Goal: Contribute content: Add original content to the website for others to see

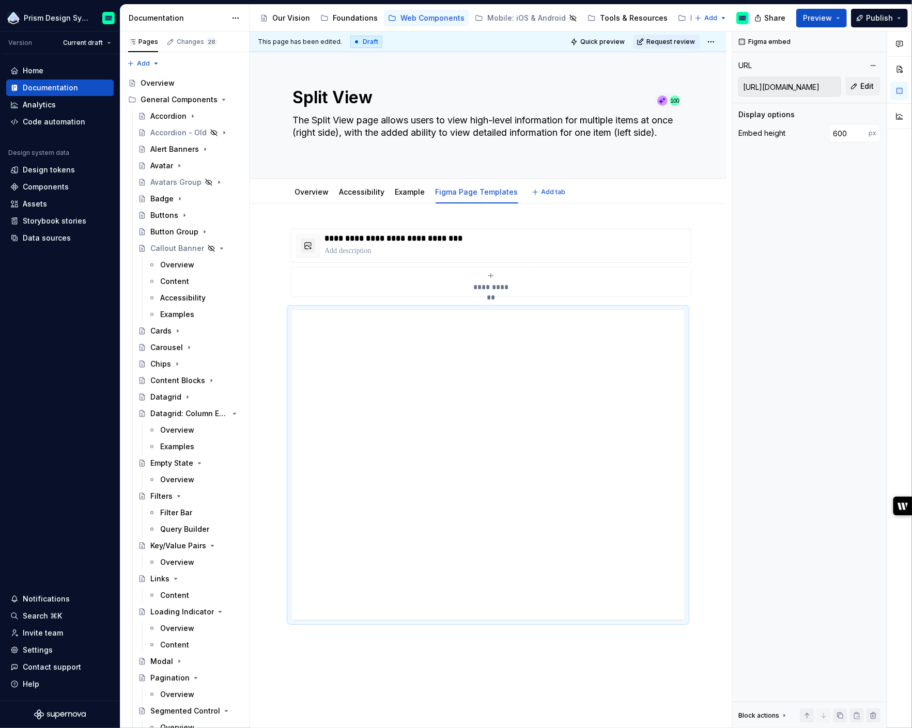
scroll to position [1271, 0]
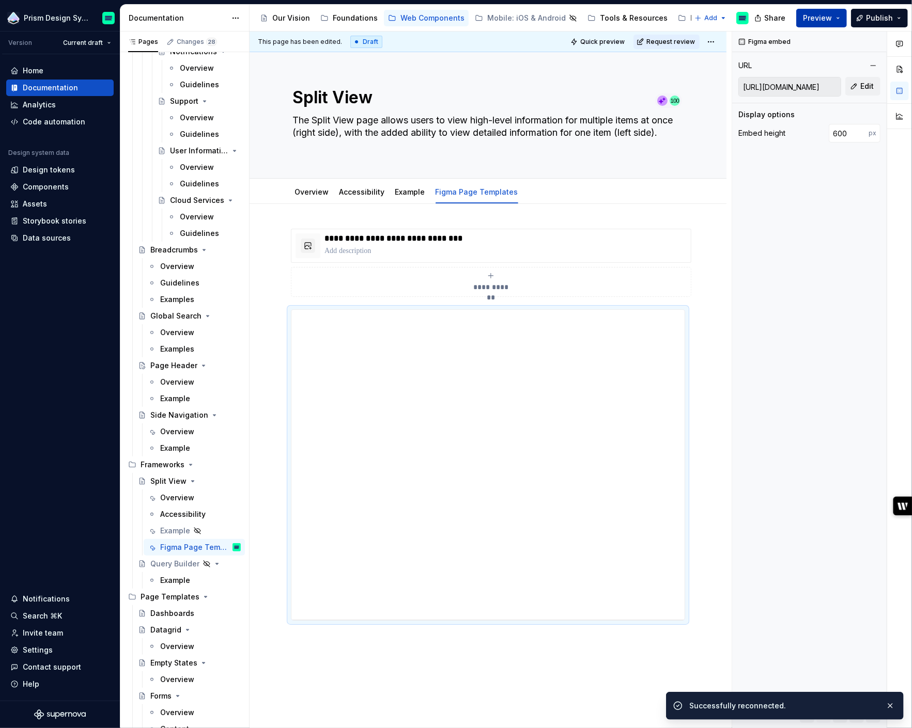
click at [841, 17] on button "Preview" at bounding box center [821, 18] width 51 height 19
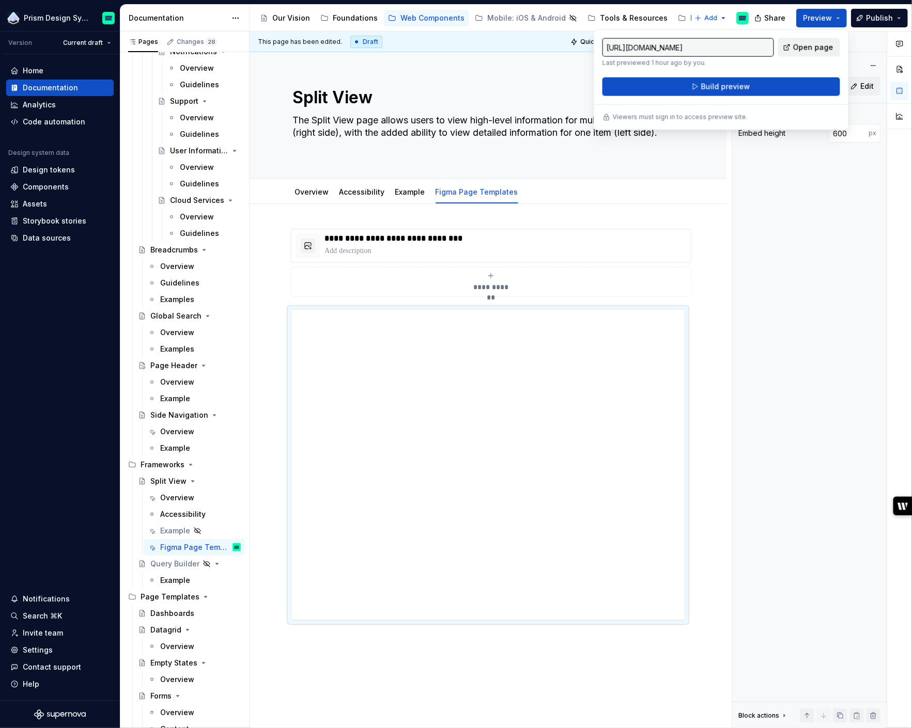
click at [803, 46] on span "Open page" at bounding box center [813, 47] width 40 height 10
click at [720, 340] on div "**********" at bounding box center [491, 380] width 482 height 697
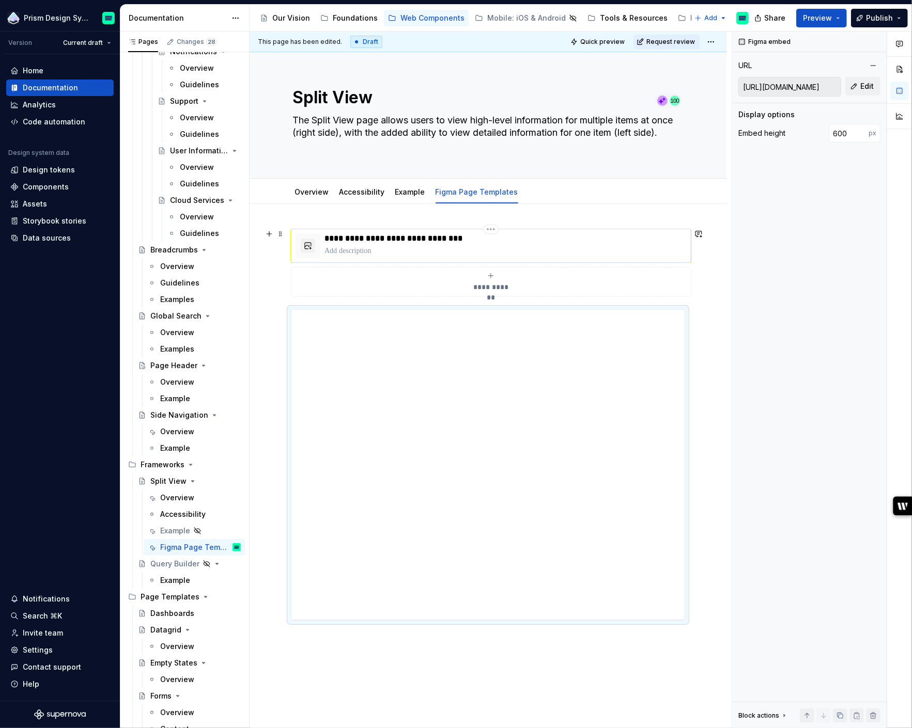
click at [320, 247] on div "**********" at bounding box center [491, 246] width 391 height 25
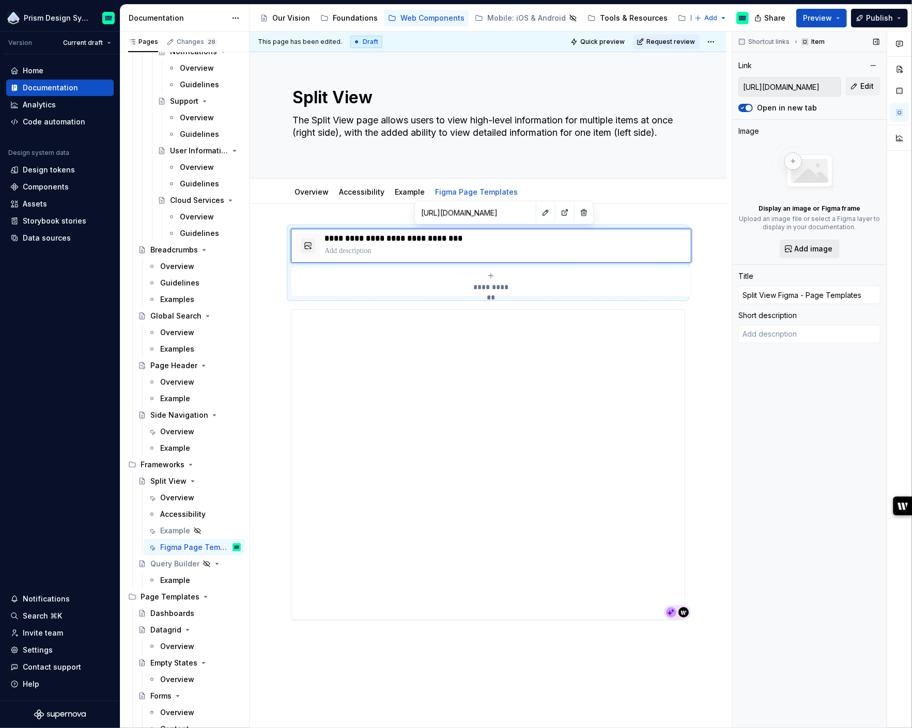
click at [810, 245] on span "Add image" at bounding box center [814, 249] width 38 height 10
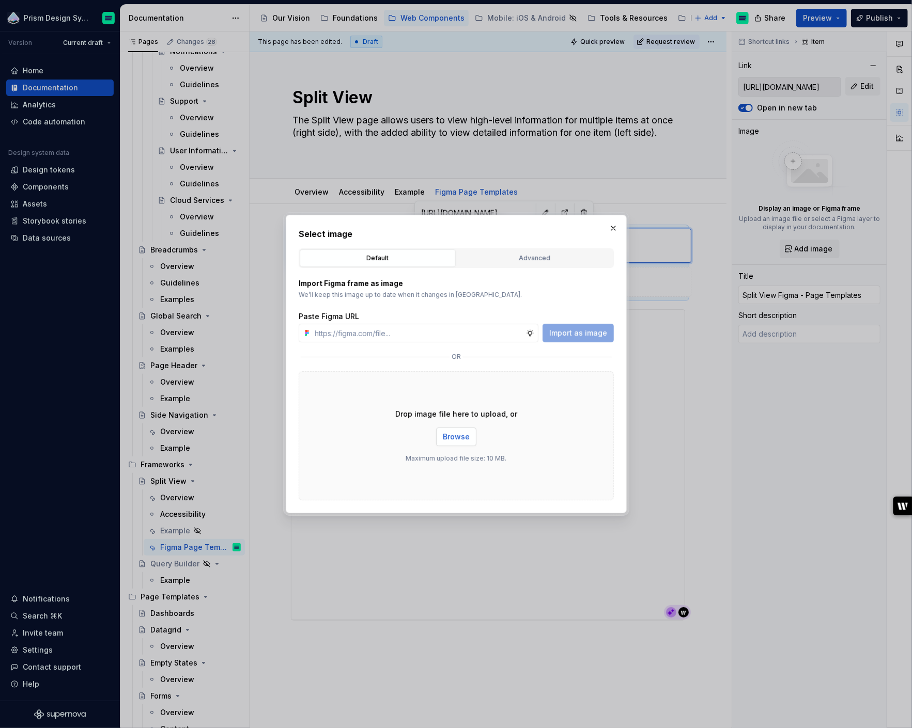
click at [461, 439] on span "Browse" at bounding box center [456, 437] width 27 height 10
click at [613, 229] on button "button" at bounding box center [613, 228] width 14 height 14
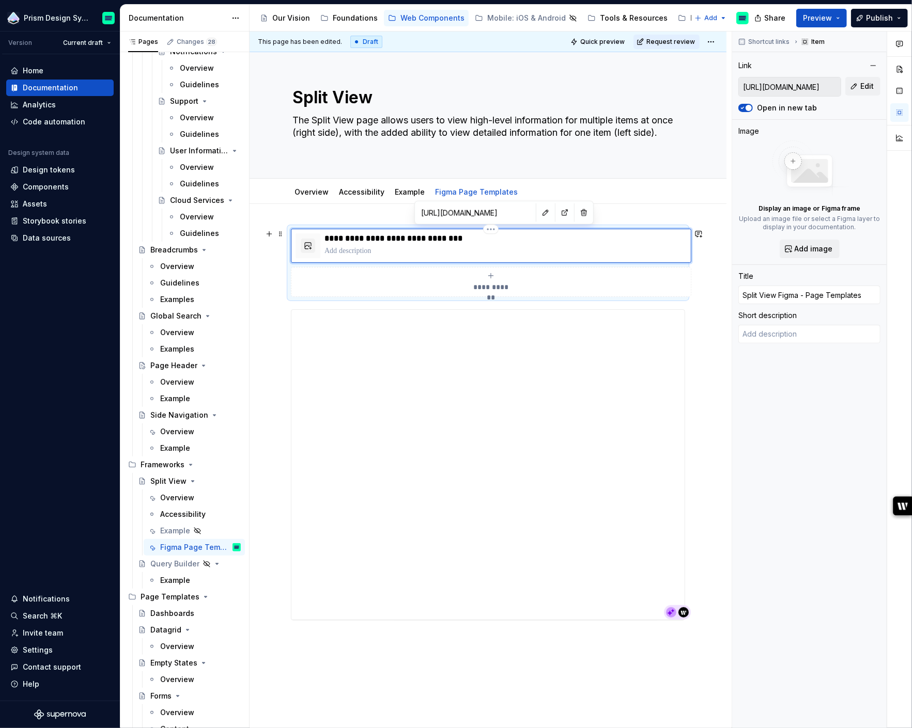
click at [592, 246] on p at bounding box center [505, 251] width 362 height 10
click at [281, 234] on span at bounding box center [280, 234] width 8 height 14
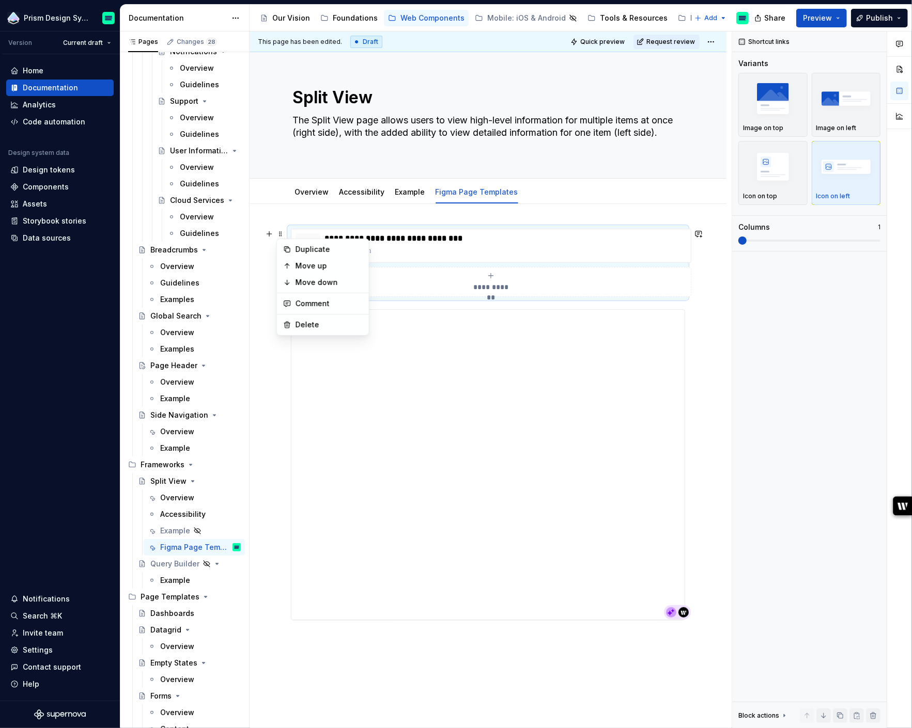
click at [534, 212] on div "**********" at bounding box center [488, 528] width 477 height 648
click at [281, 316] on span at bounding box center [280, 314] width 8 height 14
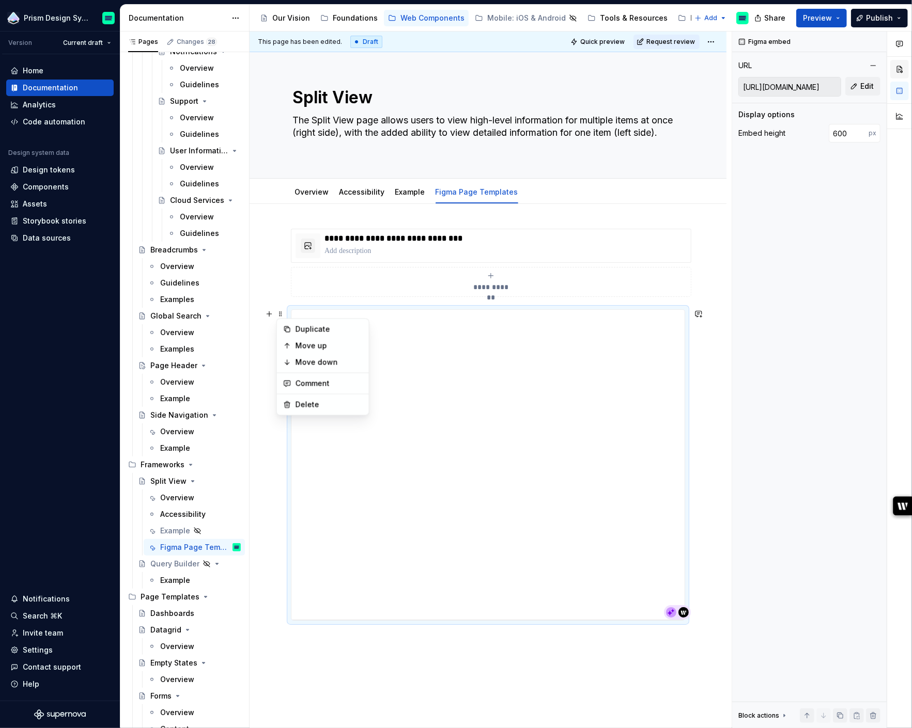
click at [903, 70] on button "button" at bounding box center [899, 69] width 19 height 19
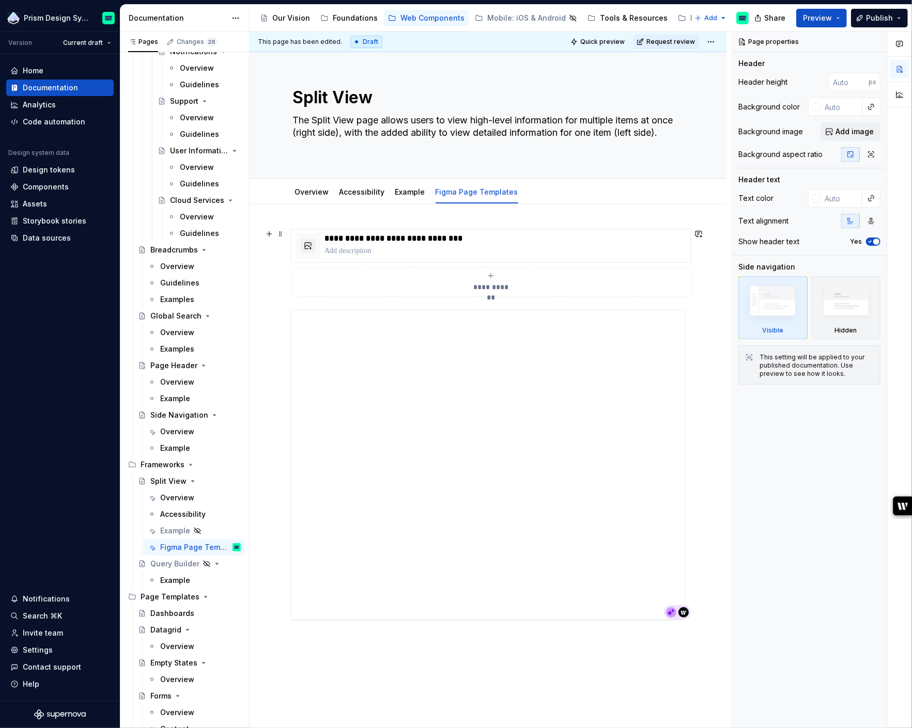
click at [272, 291] on div "**********" at bounding box center [488, 528] width 477 height 648
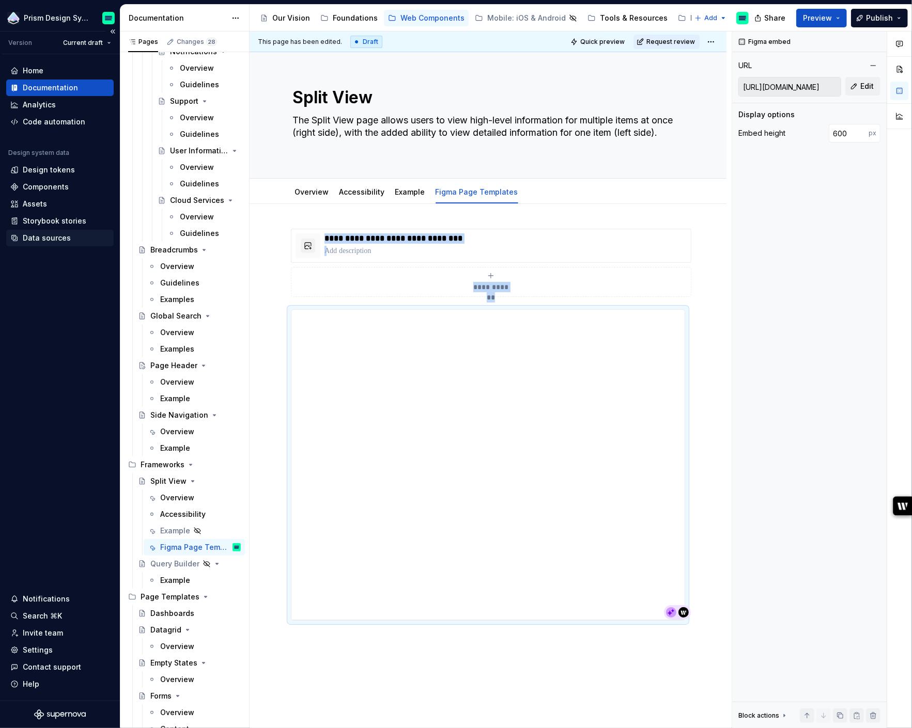
click at [46, 236] on div "Data sources" at bounding box center [47, 238] width 48 height 10
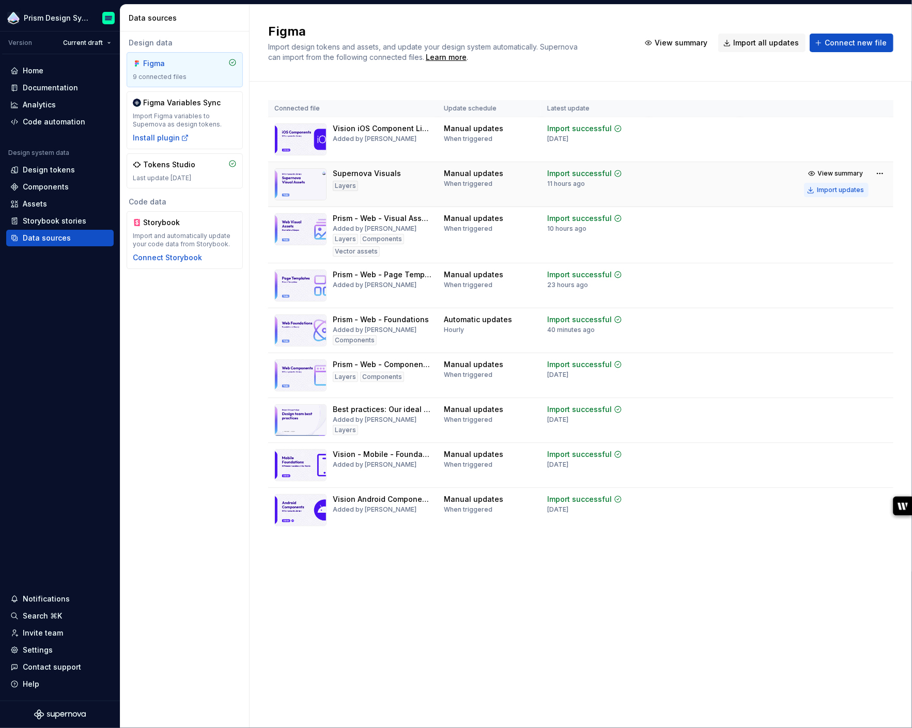
click at [830, 191] on div "Import updates" at bounding box center [840, 190] width 47 height 8
click at [55, 89] on div "Documentation" at bounding box center [50, 88] width 55 height 10
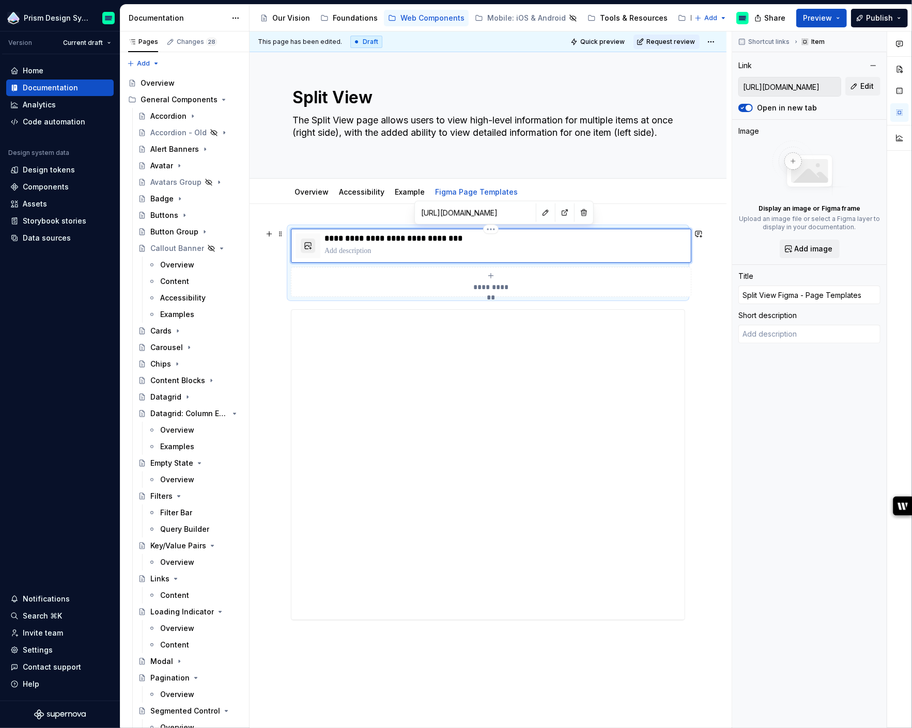
click at [313, 245] on button "button" at bounding box center [308, 246] width 14 height 14
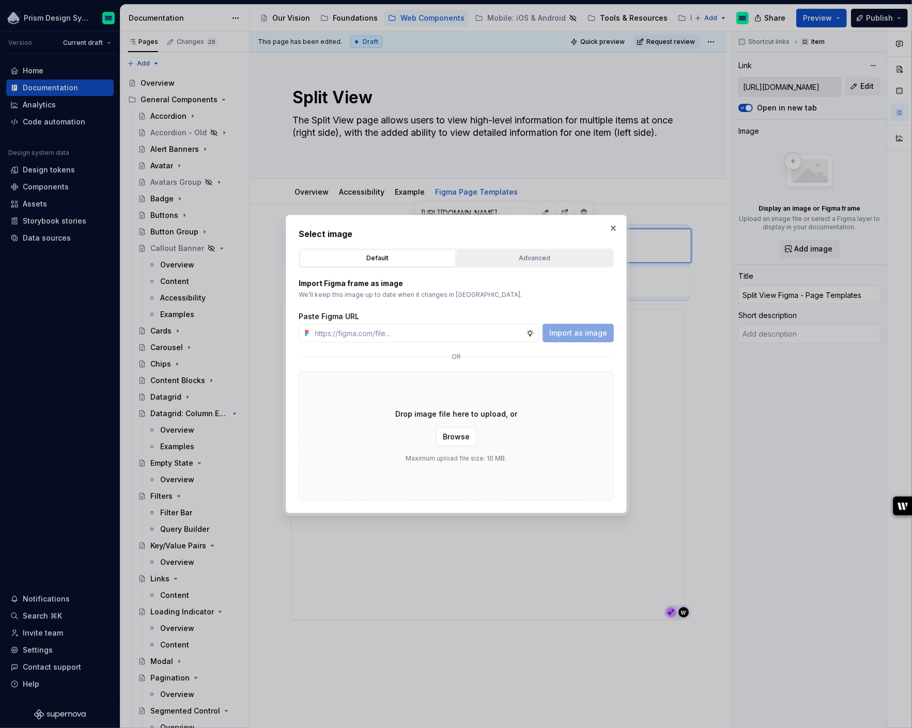
click at [522, 258] on div "Advanced" at bounding box center [534, 258] width 149 height 10
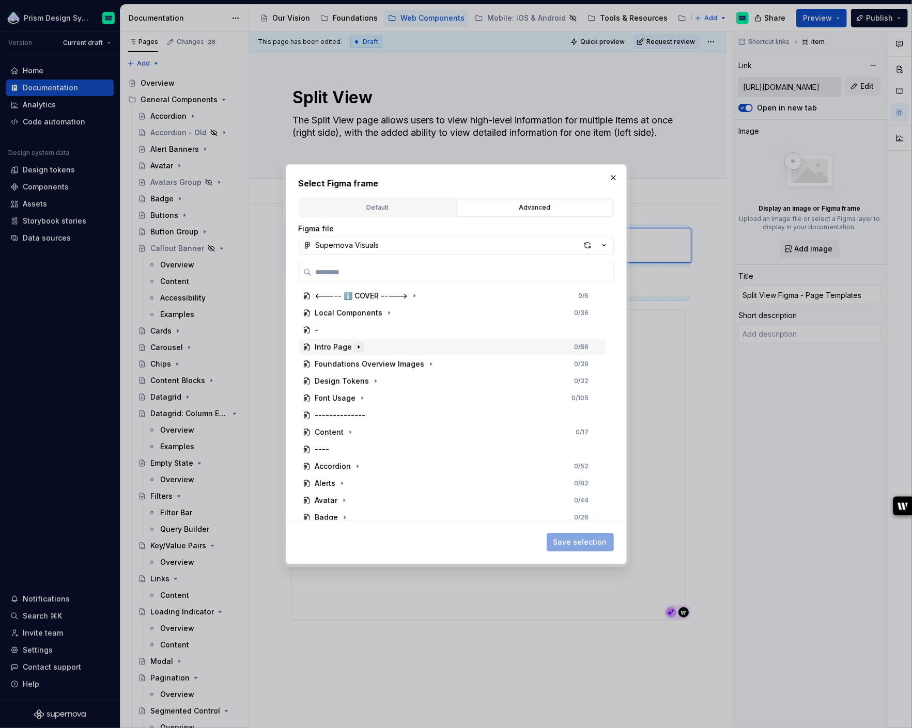
click at [358, 347] on icon "button" at bounding box center [358, 347] width 1 height 3
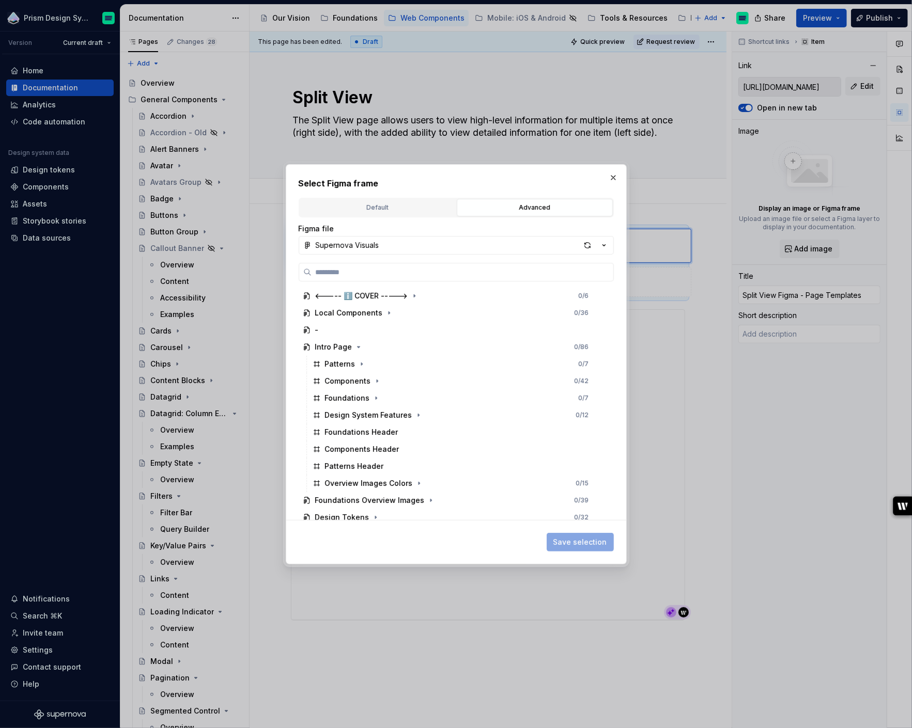
type textarea "*"
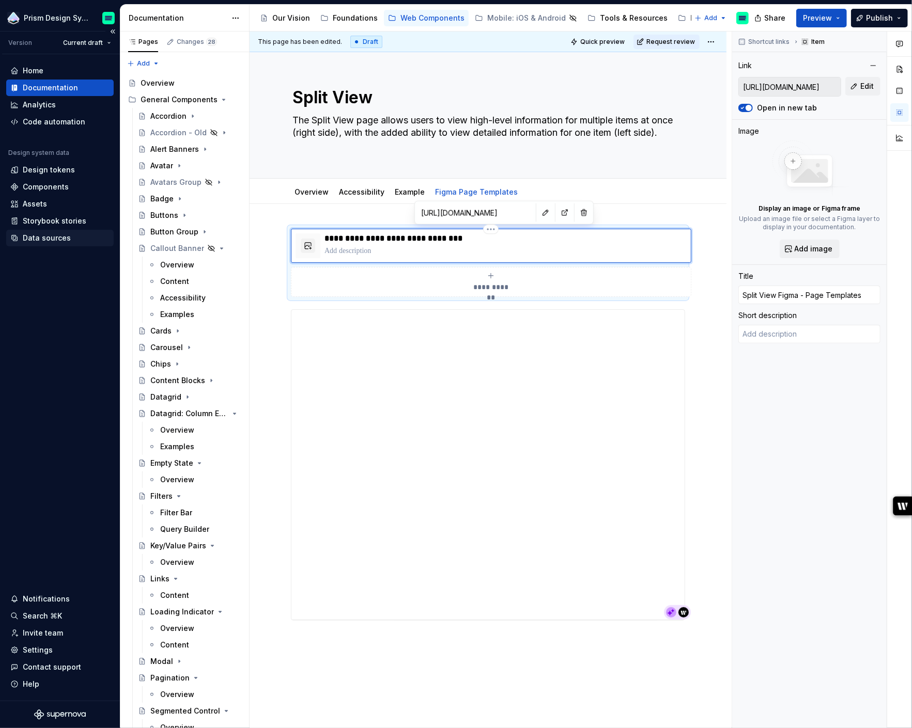
click at [48, 241] on div "Data sources" at bounding box center [47, 238] width 48 height 10
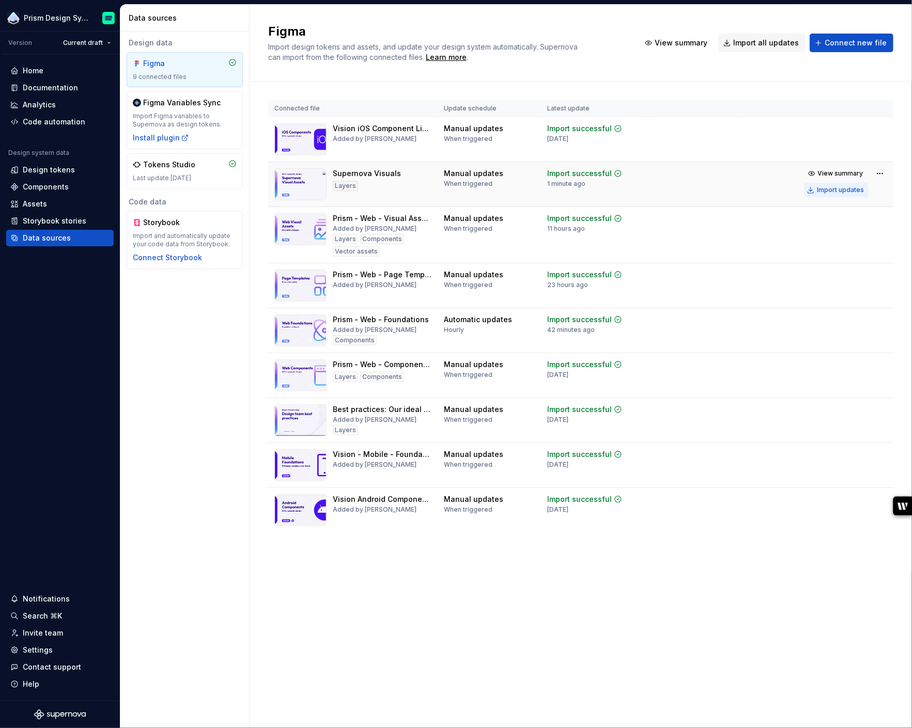
click at [847, 193] on div "Import updates" at bounding box center [840, 190] width 47 height 8
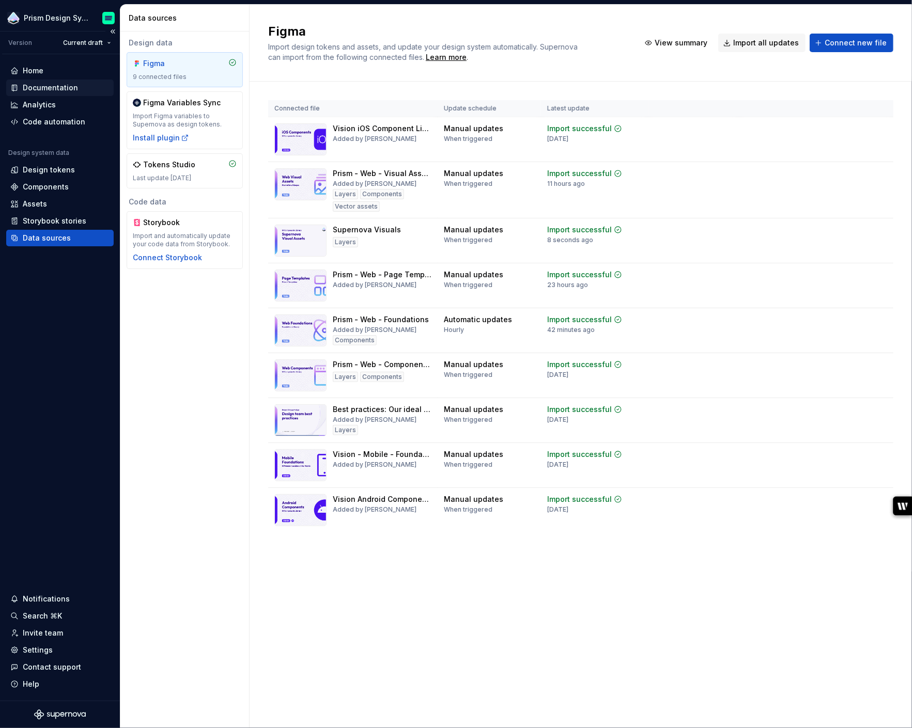
click at [48, 88] on div "Documentation" at bounding box center [50, 88] width 55 height 10
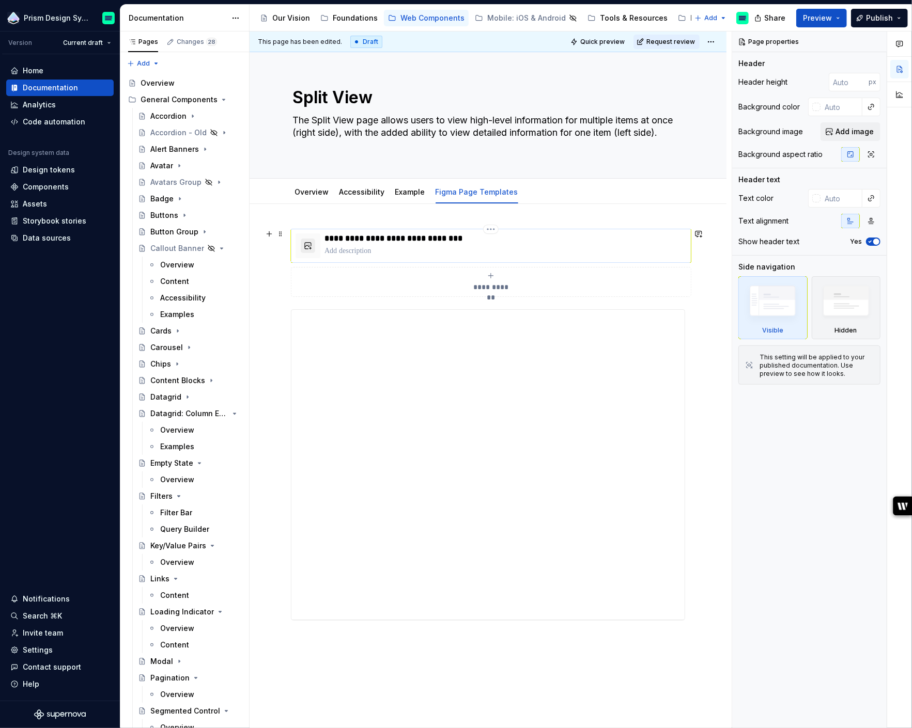
click at [309, 251] on button "button" at bounding box center [308, 246] width 14 height 14
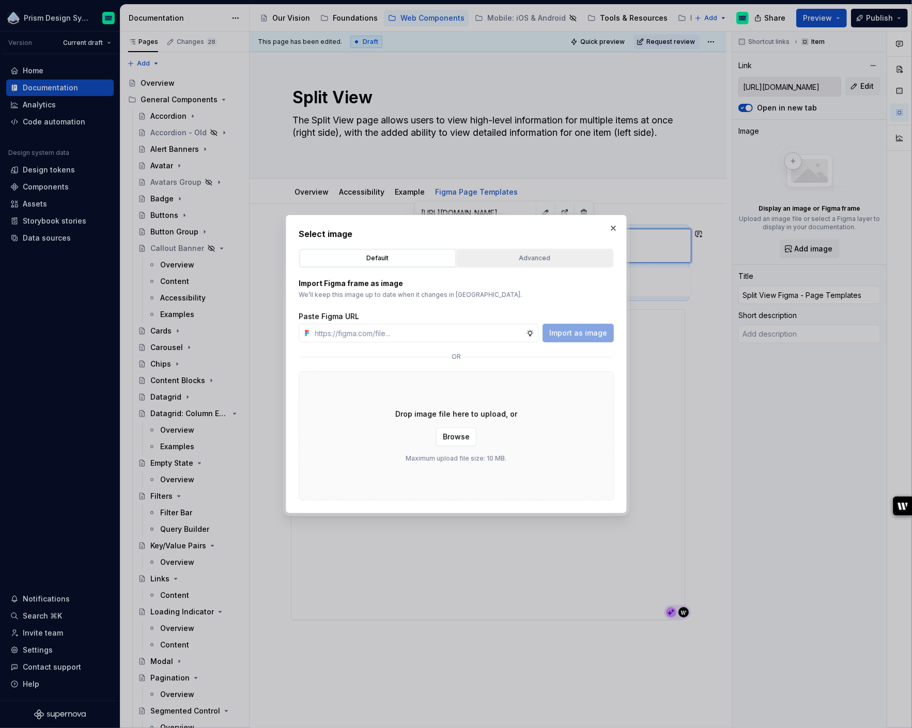
click at [520, 259] on div "Advanced" at bounding box center [534, 258] width 149 height 10
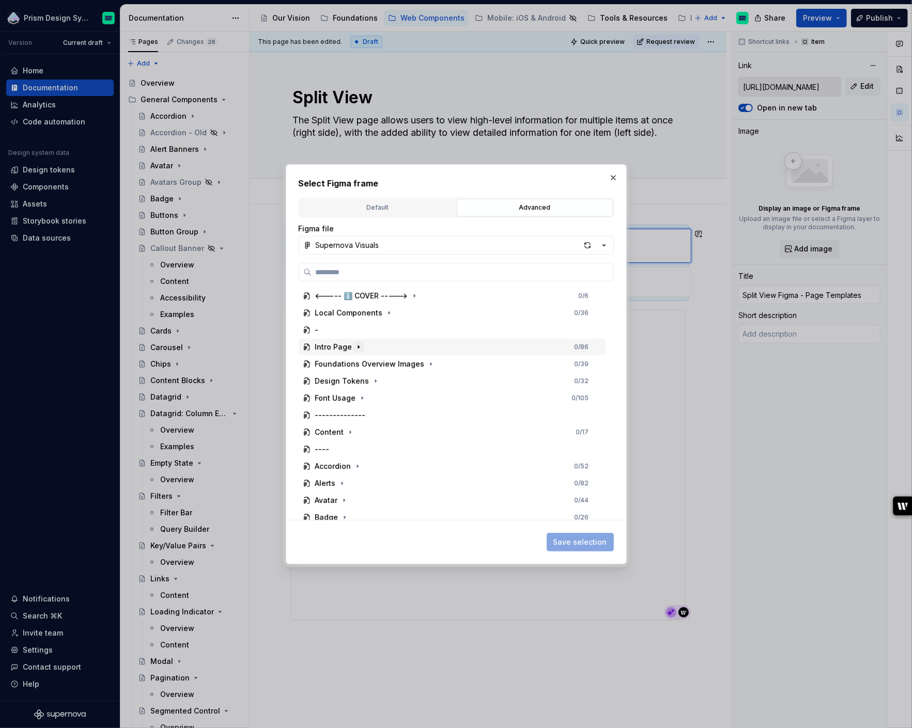
click at [355, 345] on icon "button" at bounding box center [358, 347] width 8 height 8
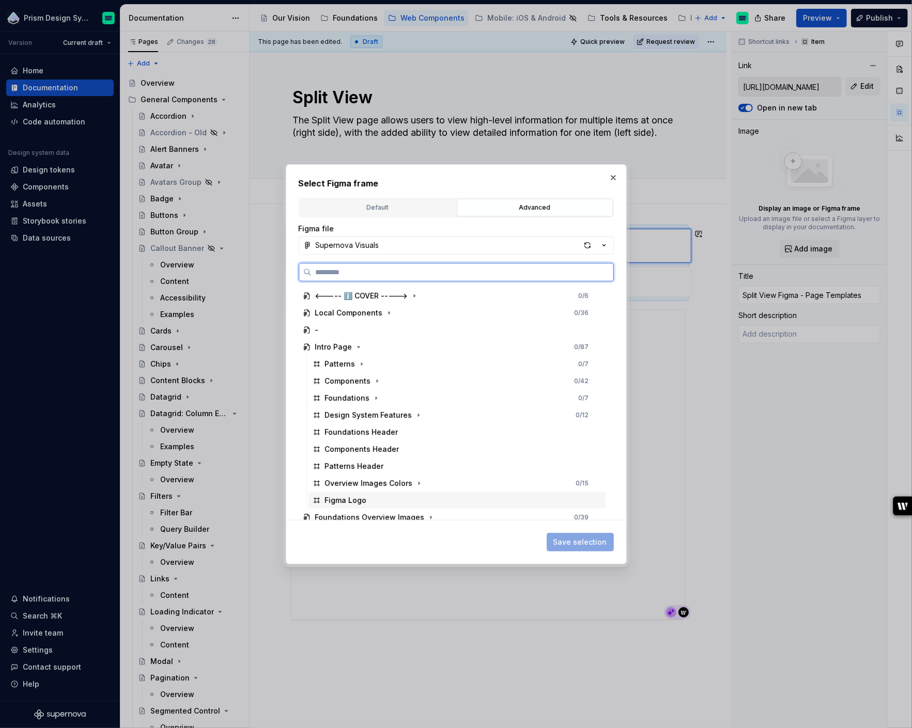
click at [351, 500] on div "Figma Logo" at bounding box center [346, 500] width 42 height 10
click at [579, 540] on span "Save selection" at bounding box center [580, 542] width 54 height 10
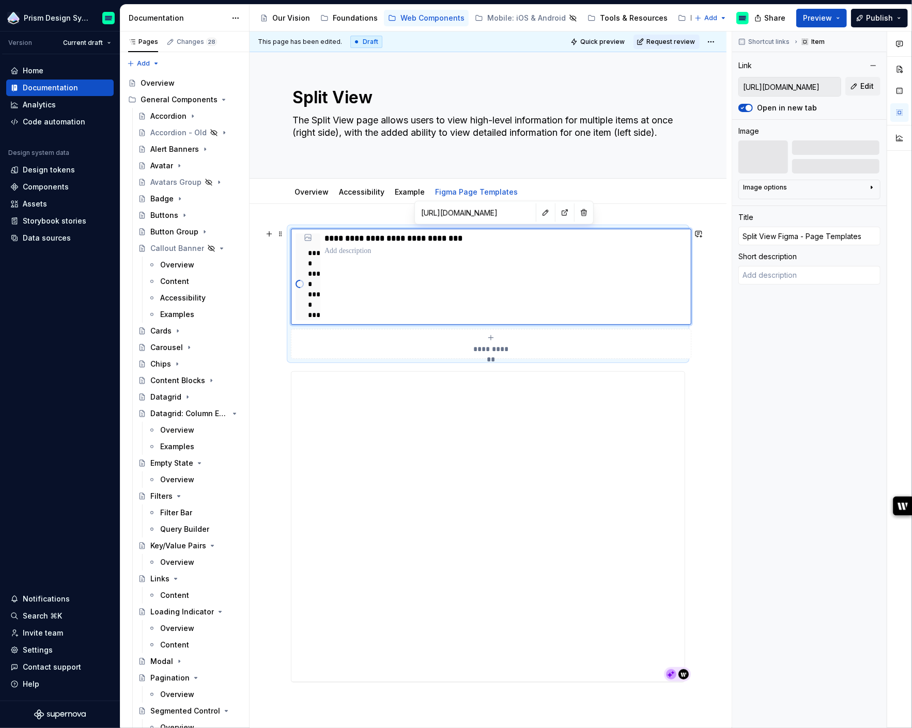
click at [705, 355] on div "**********" at bounding box center [488, 559] width 477 height 710
click at [303, 197] on div "Overview" at bounding box center [312, 192] width 34 height 10
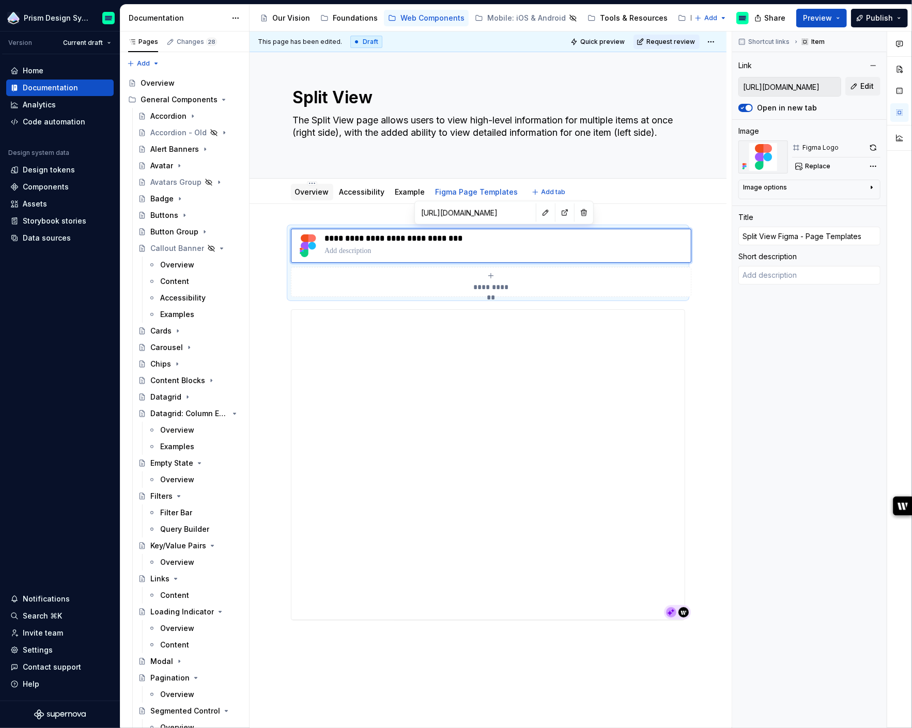
click at [317, 193] on link "Overview" at bounding box center [312, 192] width 34 height 9
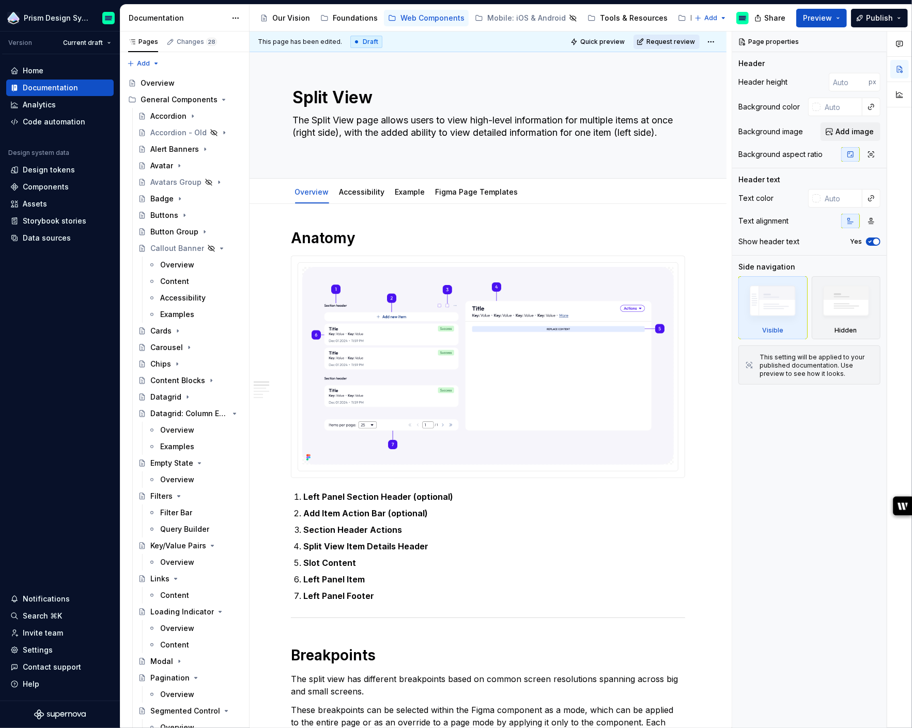
click at [667, 41] on span "Request review" at bounding box center [670, 42] width 49 height 8
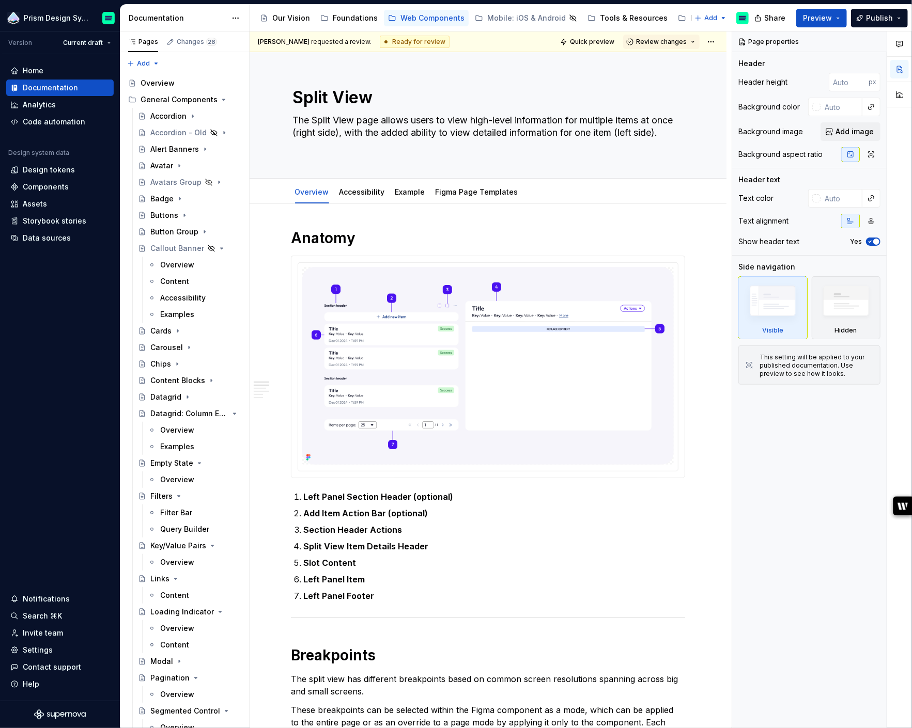
click at [667, 41] on span "Review changes" at bounding box center [661, 42] width 51 height 8
click at [662, 63] on div "Approve" at bounding box center [695, 62] width 90 height 10
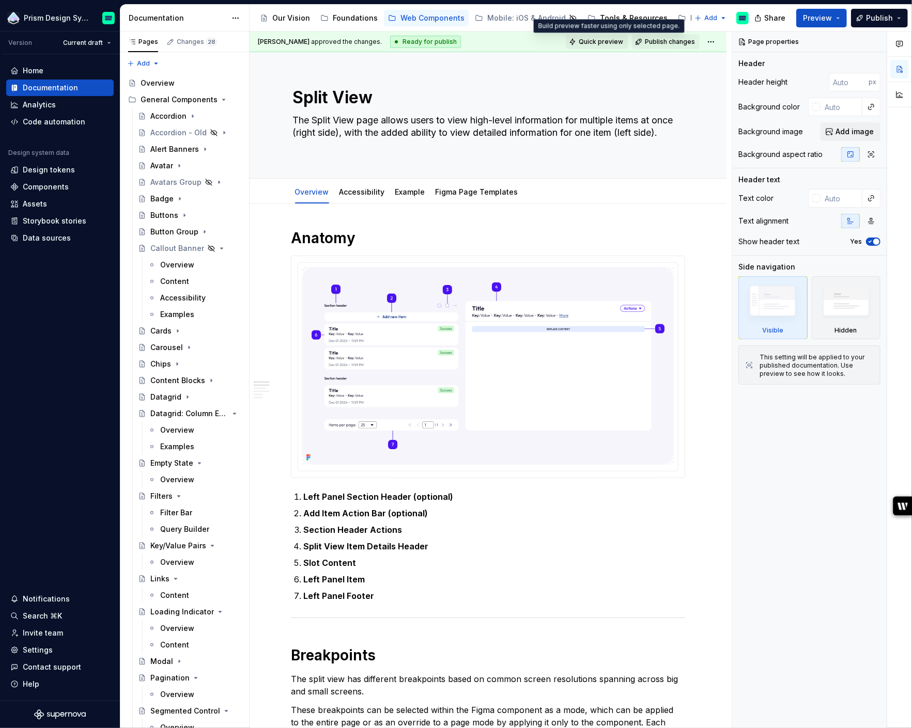
click at [618, 42] on span "Quick preview" at bounding box center [601, 42] width 44 height 8
click at [838, 17] on button "Preview" at bounding box center [821, 18] width 51 height 19
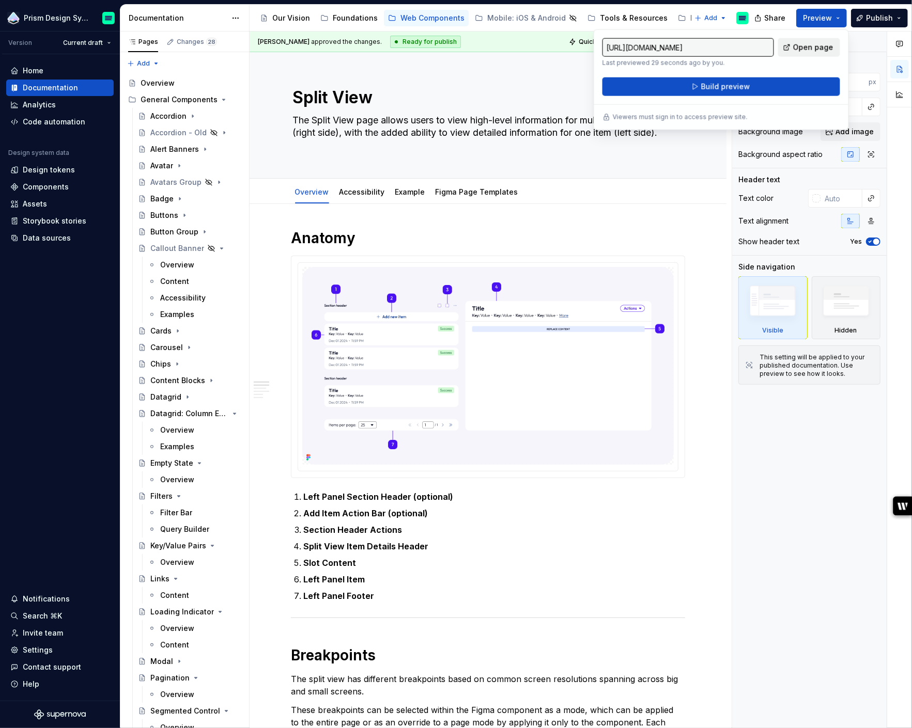
click at [807, 48] on span "Open page" at bounding box center [813, 47] width 40 height 10
click at [814, 19] on span "Preview" at bounding box center [817, 18] width 29 height 10
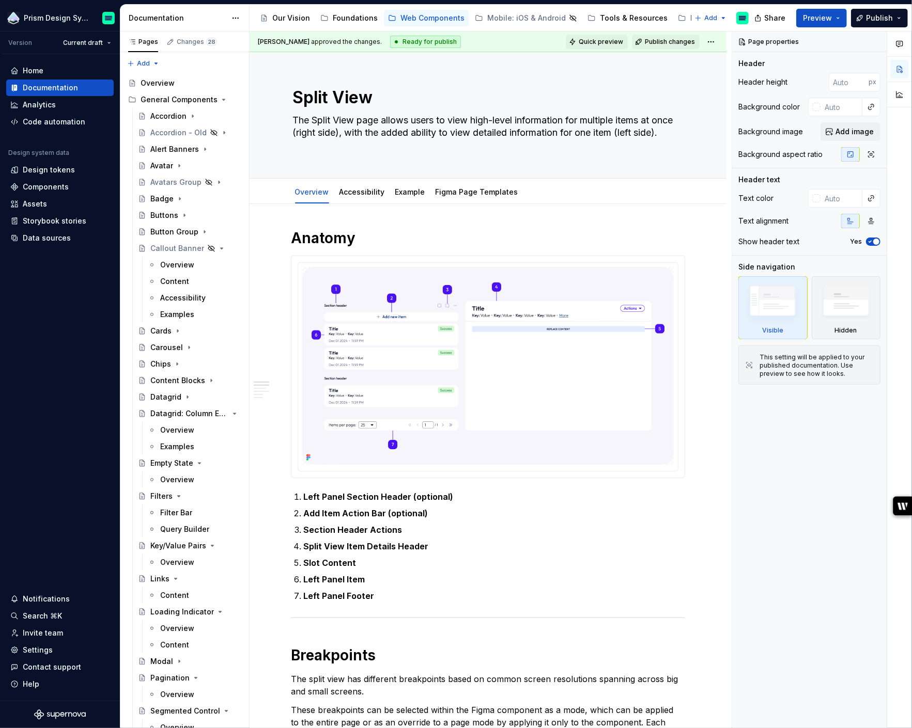
click at [610, 43] on span "Quick preview" at bounding box center [601, 42] width 44 height 8
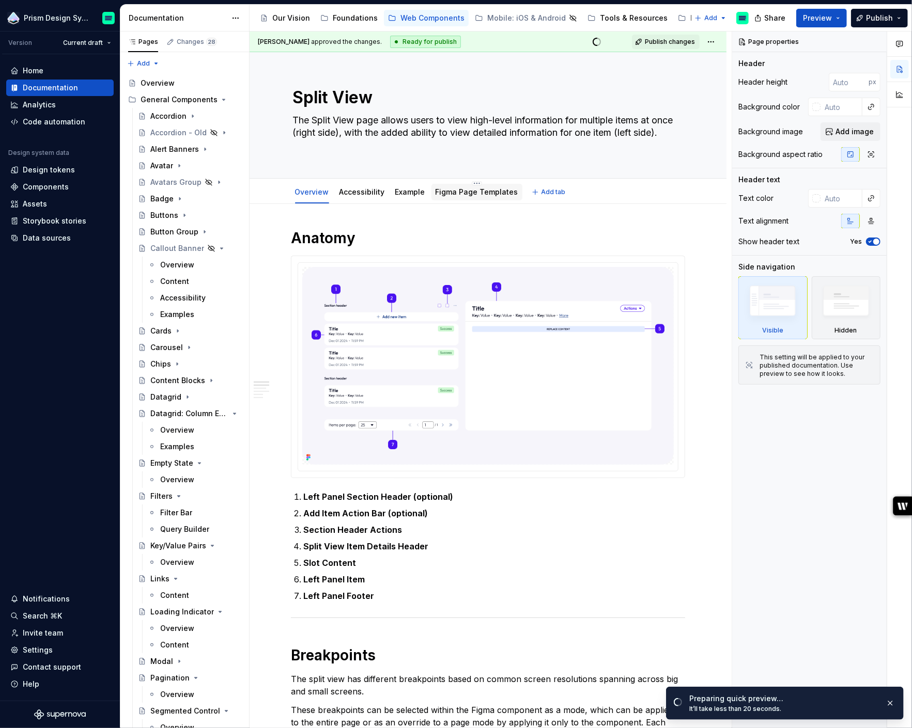
click at [491, 190] on link "Figma Page Templates" at bounding box center [477, 192] width 83 height 9
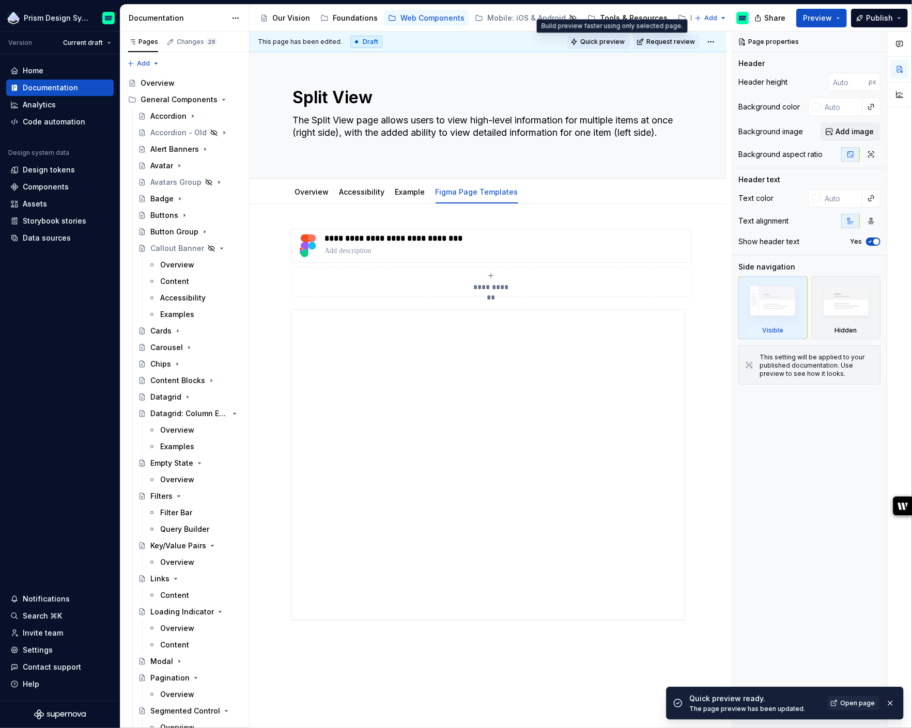
click at [616, 43] on span "Quick preview" at bounding box center [602, 42] width 44 height 8
click at [852, 705] on span "Open page" at bounding box center [857, 703] width 35 height 8
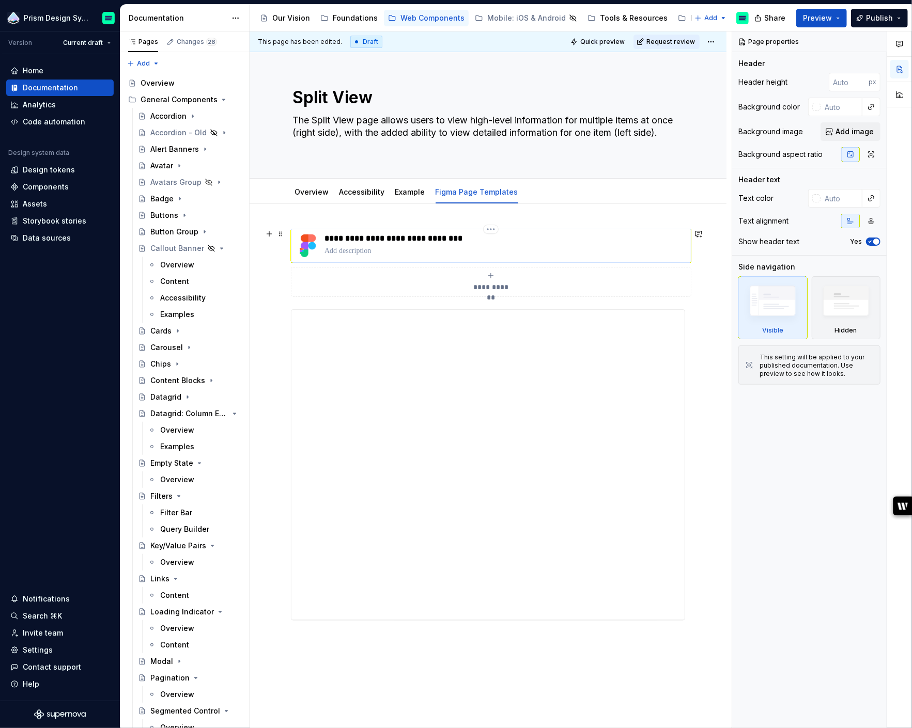
click at [516, 247] on p at bounding box center [505, 251] width 362 height 10
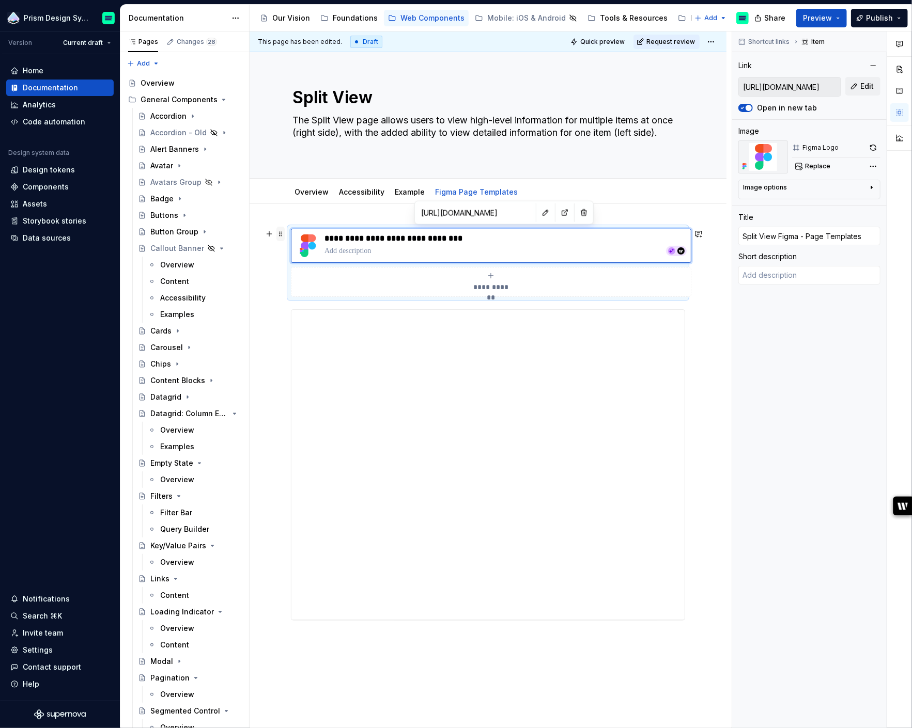
click at [281, 232] on span at bounding box center [280, 234] width 8 height 14
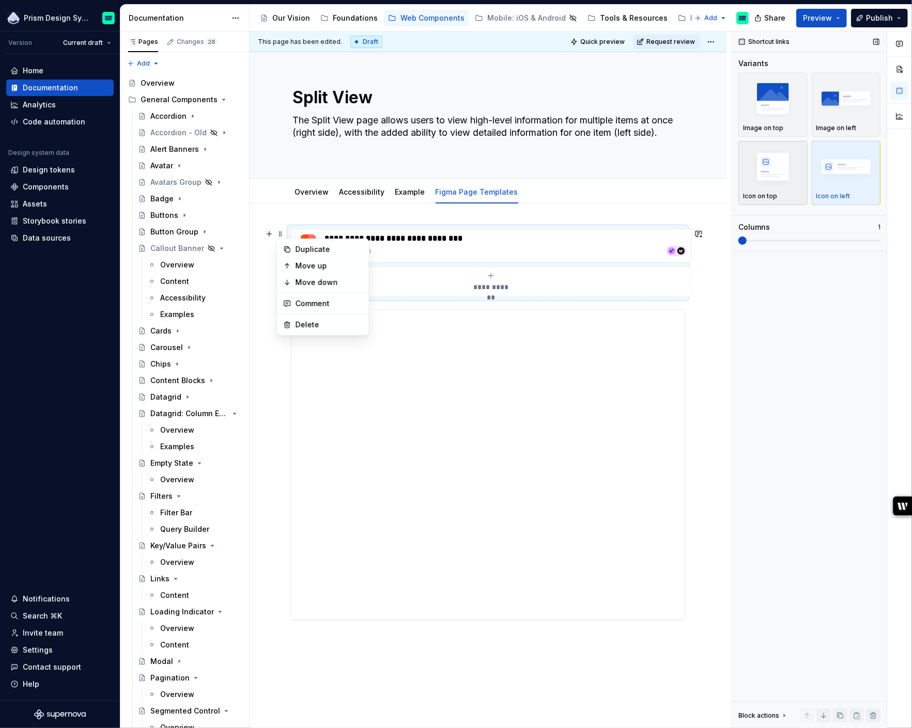
click at [781, 176] on img "button" at bounding box center [773, 167] width 60 height 38
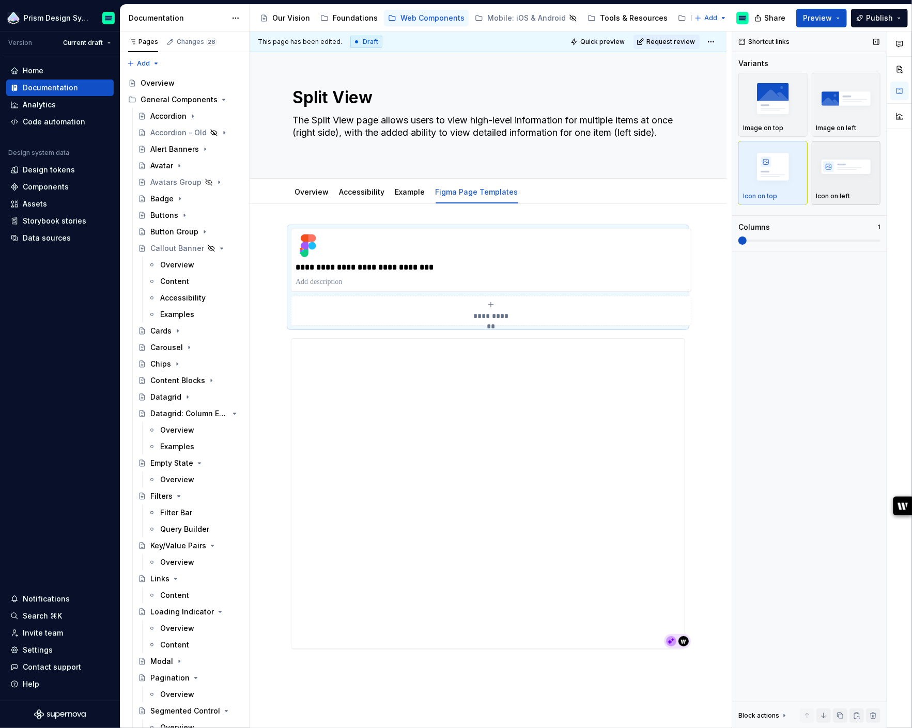
click at [831, 171] on img "button" at bounding box center [846, 167] width 60 height 38
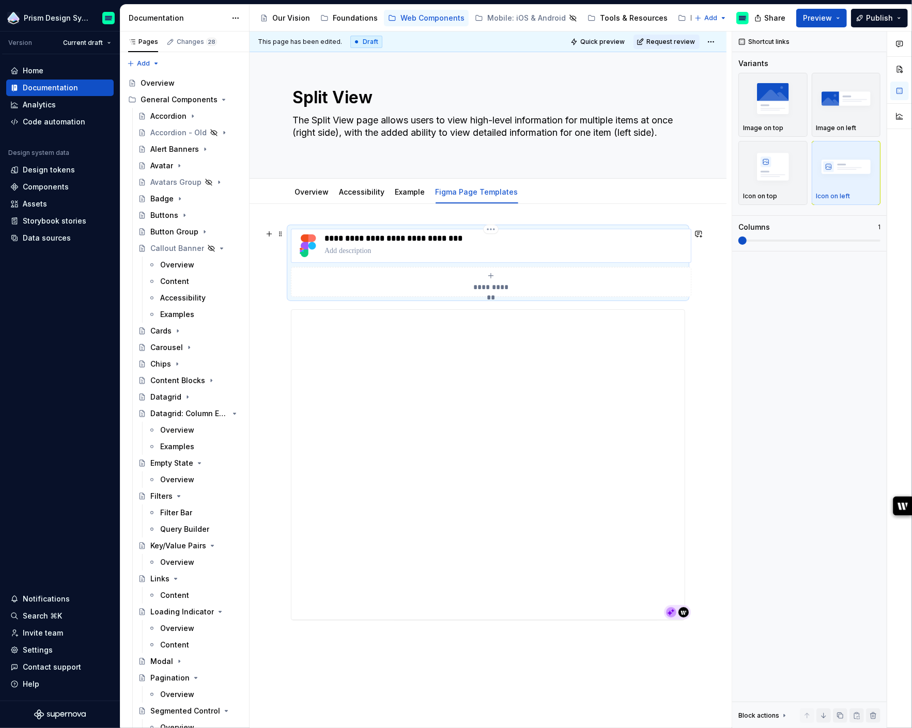
click at [360, 249] on p at bounding box center [505, 251] width 362 height 10
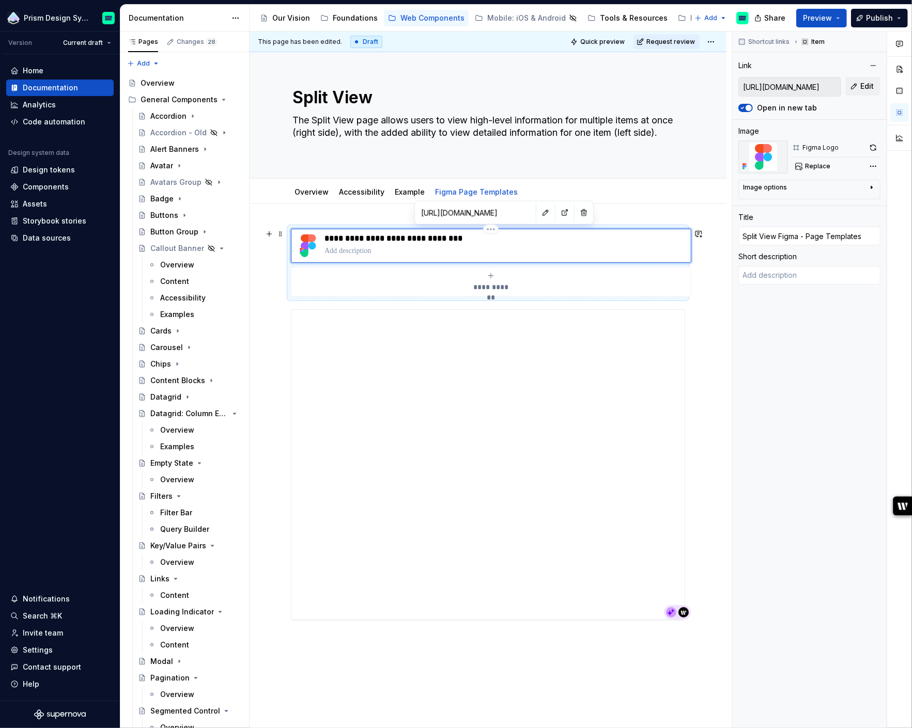
click at [314, 251] on img at bounding box center [308, 246] width 25 height 25
click at [831, 190] on div "Image options" at bounding box center [805, 189] width 125 height 12
click at [846, 205] on icon "button" at bounding box center [846, 203] width 8 height 8
click at [870, 205] on icon "button" at bounding box center [866, 203] width 8 height 8
click at [829, 205] on icon "button" at bounding box center [825, 203] width 8 height 8
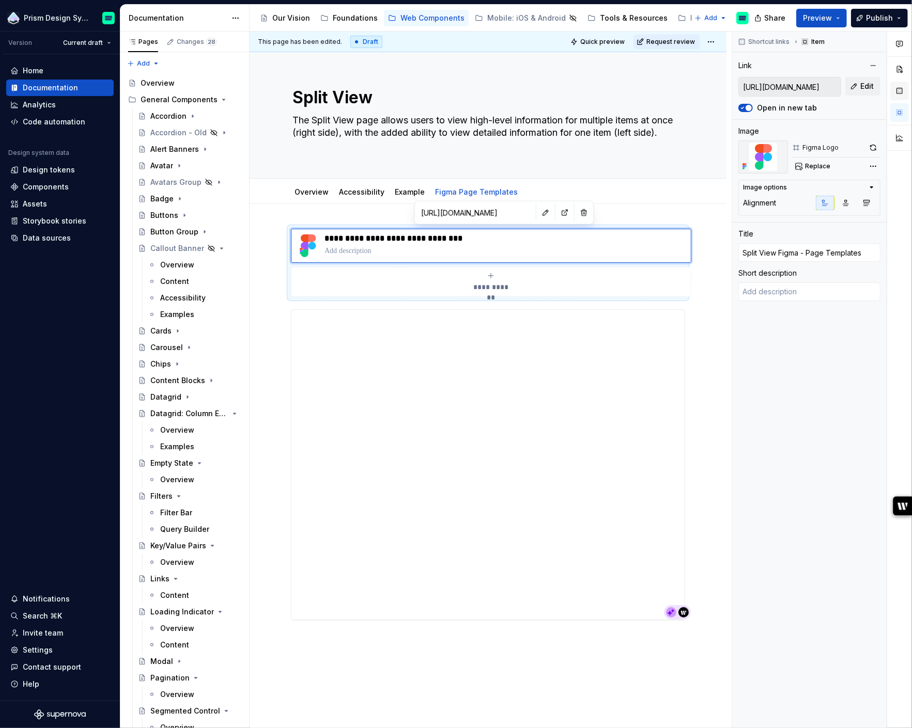
click at [899, 90] on button "button" at bounding box center [899, 91] width 19 height 19
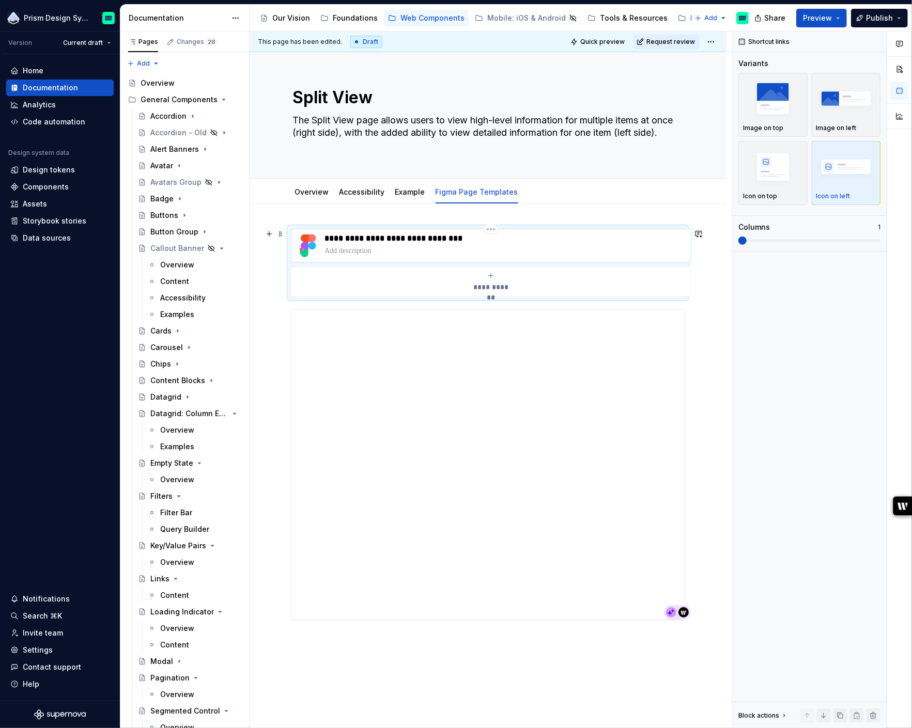
click at [406, 238] on p "**********" at bounding box center [505, 239] width 362 height 10
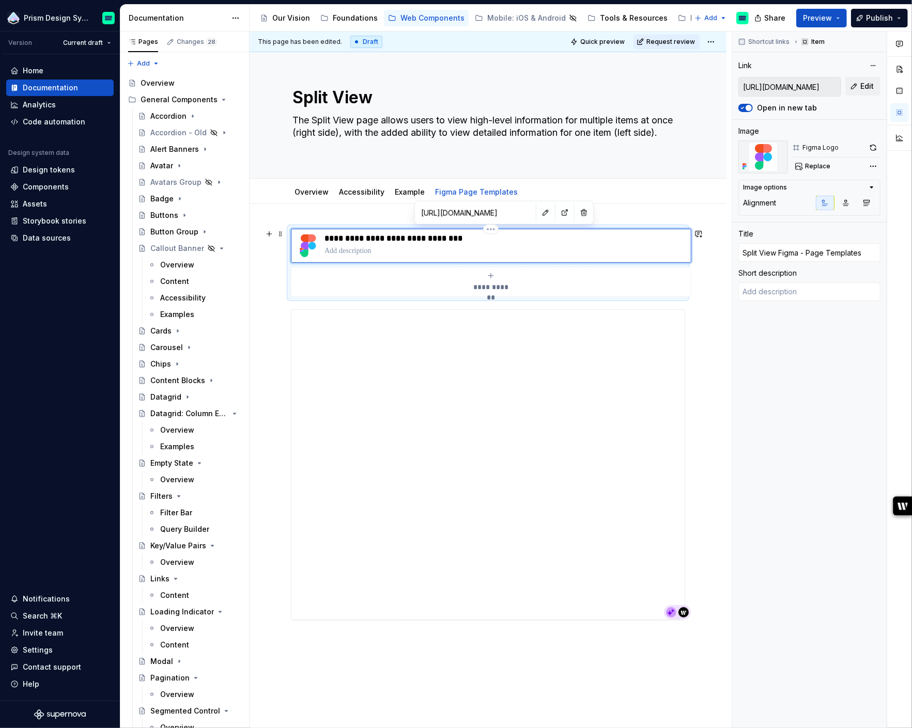
click at [358, 249] on p at bounding box center [505, 251] width 362 height 10
type textarea "*"
type textarea "P"
type textarea "*"
type textarea "Pa"
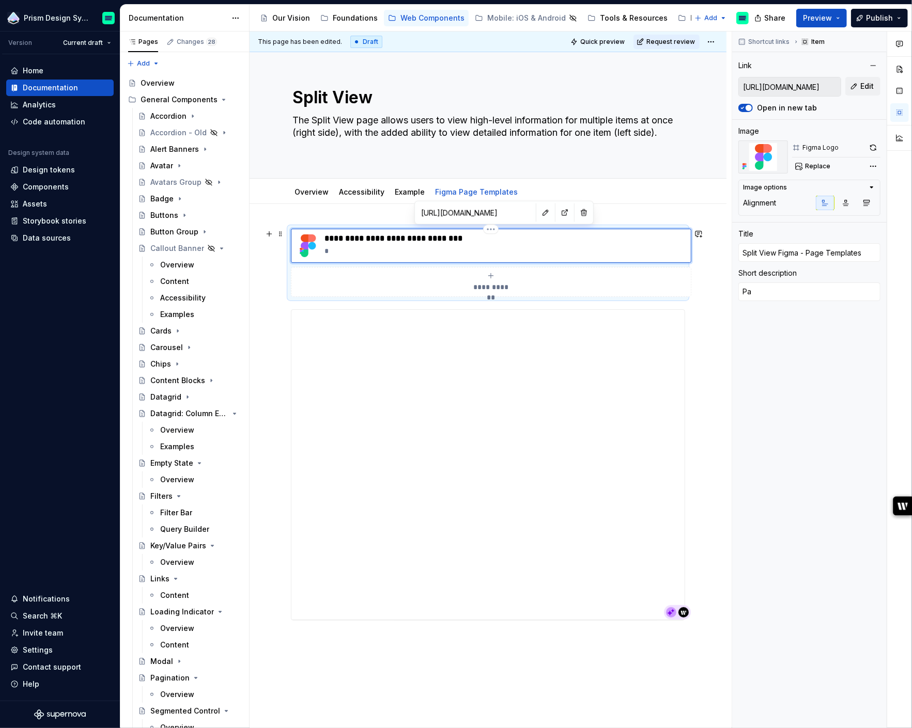
type textarea "*"
type textarea "Pag"
type textarea "*"
type textarea "Page"
type textarea "*"
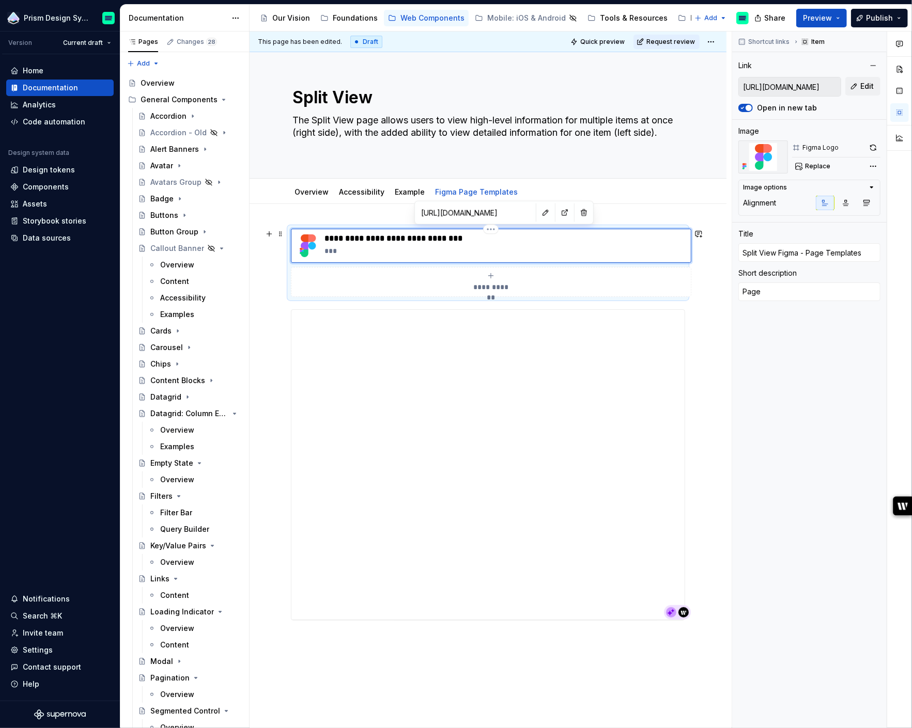
type textarea "Page"
type textarea "*"
type textarea "Page T"
type textarea "*"
type textarea "Page Te"
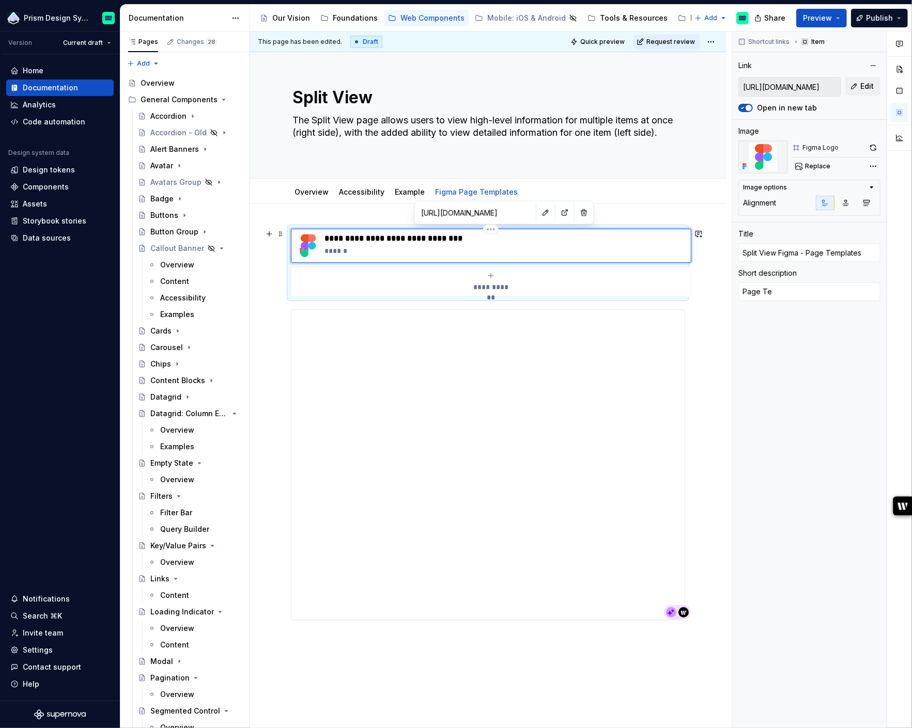
type textarea "*"
type textarea "Page Tem"
type textarea "*"
type textarea "Page Temp"
type textarea "*"
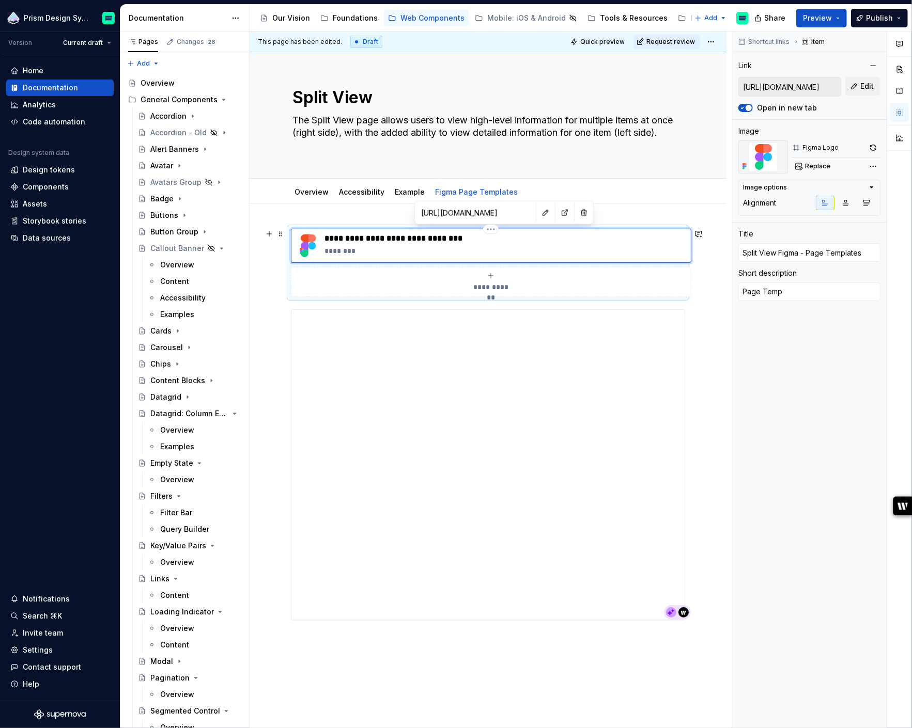
type textarea "Page Templ"
type textarea "*"
type textarea "Page Templa"
type textarea "*"
type textarea "Page Templat"
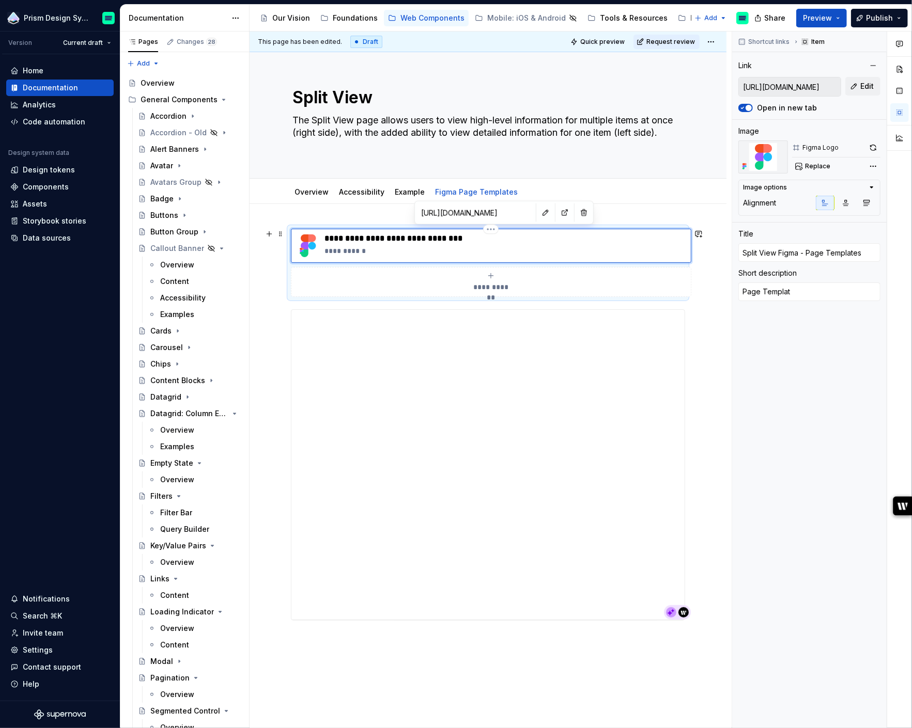
type textarea "*"
type textarea "Page Template"
type textarea "*"
type textarea "Page Templates"
click at [411, 235] on p "**********" at bounding box center [505, 239] width 362 height 10
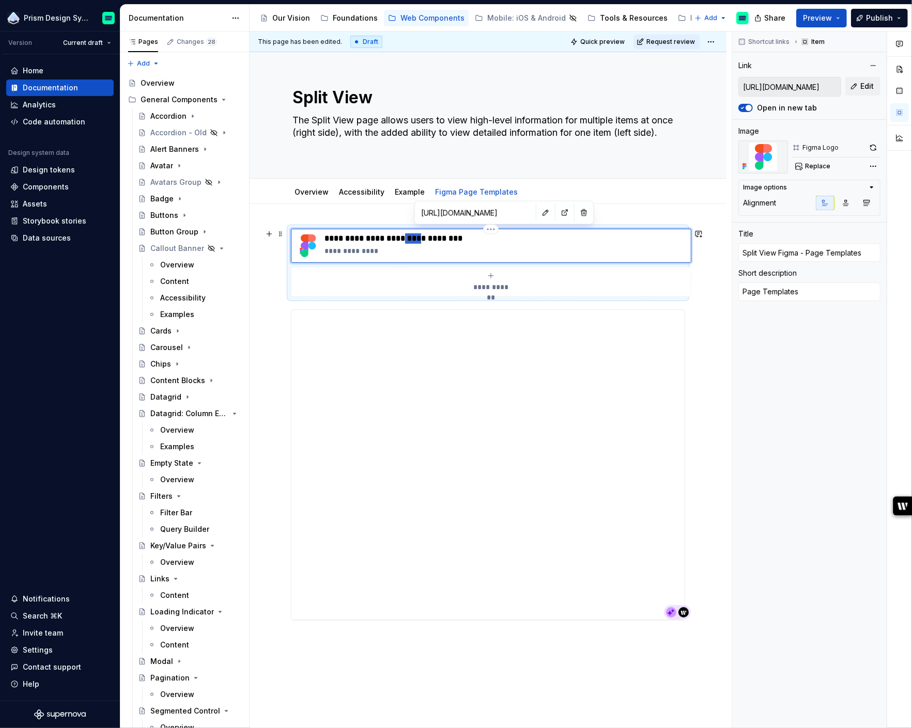
click at [411, 235] on p "**********" at bounding box center [505, 239] width 362 height 10
drag, startPoint x: 394, startPoint y: 238, endPoint x: 526, endPoint y: 257, distance: 133.2
click at [526, 257] on div "**********" at bounding box center [505, 246] width 362 height 25
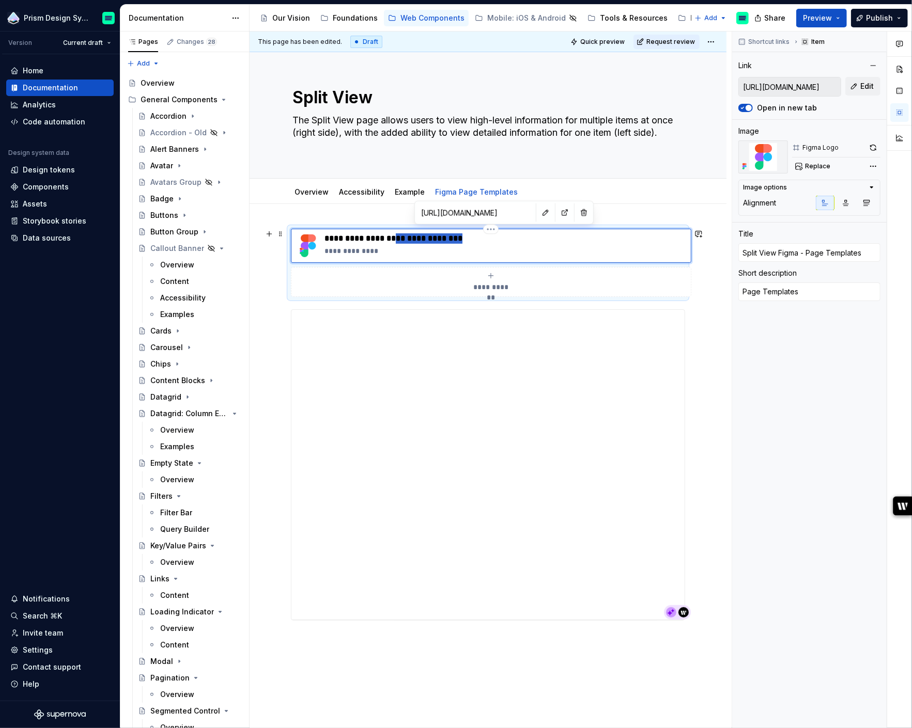
drag, startPoint x: 473, startPoint y: 240, endPoint x: 393, endPoint y: 241, distance: 80.6
click at [393, 241] on p "**********" at bounding box center [505, 239] width 362 height 10
type input "Split View Figma"
type textarea "*"
type input "Split View Figma"
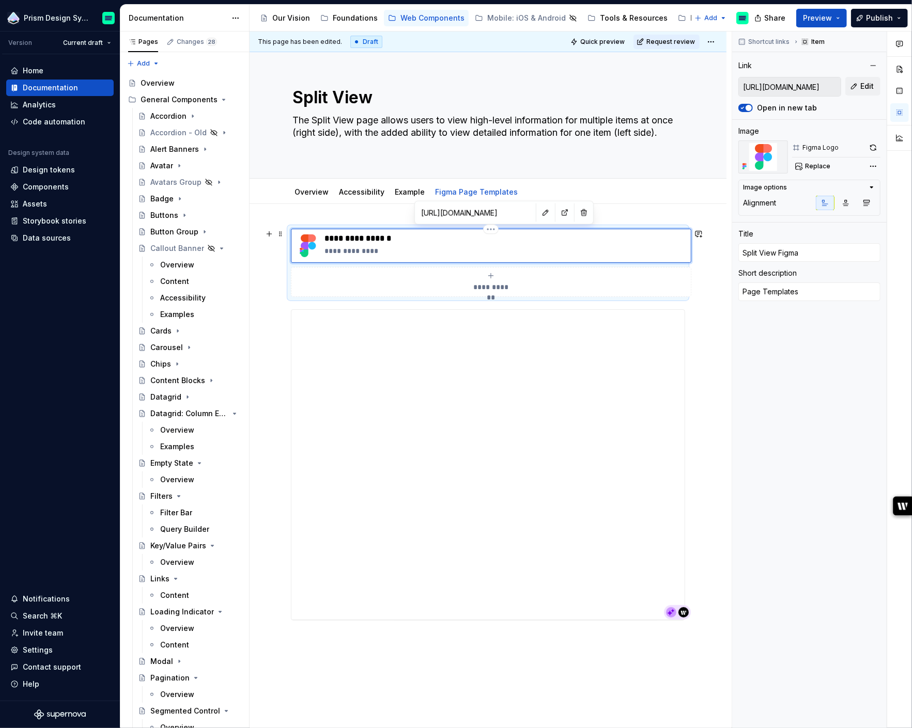
type textarea "*"
click at [366, 237] on p "**********" at bounding box center [505, 239] width 362 height 10
type input "Split View Figma"
type textarea "*"
type input "Split View -Figma"
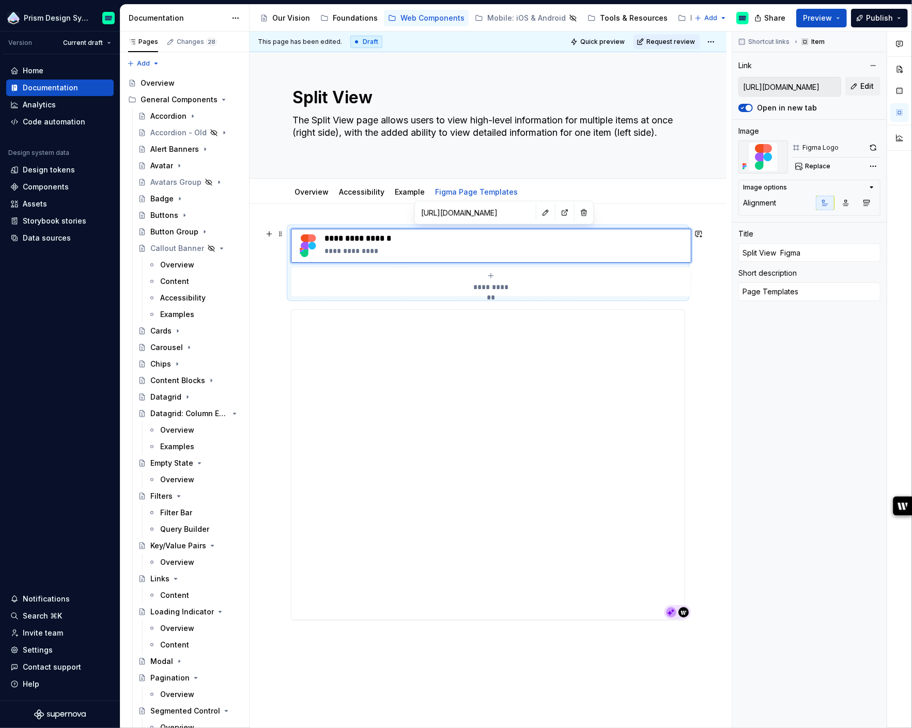
type textarea "*"
type input "Split View - Figma"
type textarea "*"
click at [327, 253] on p "**********" at bounding box center [505, 251] width 362 height 10
type textarea "*"
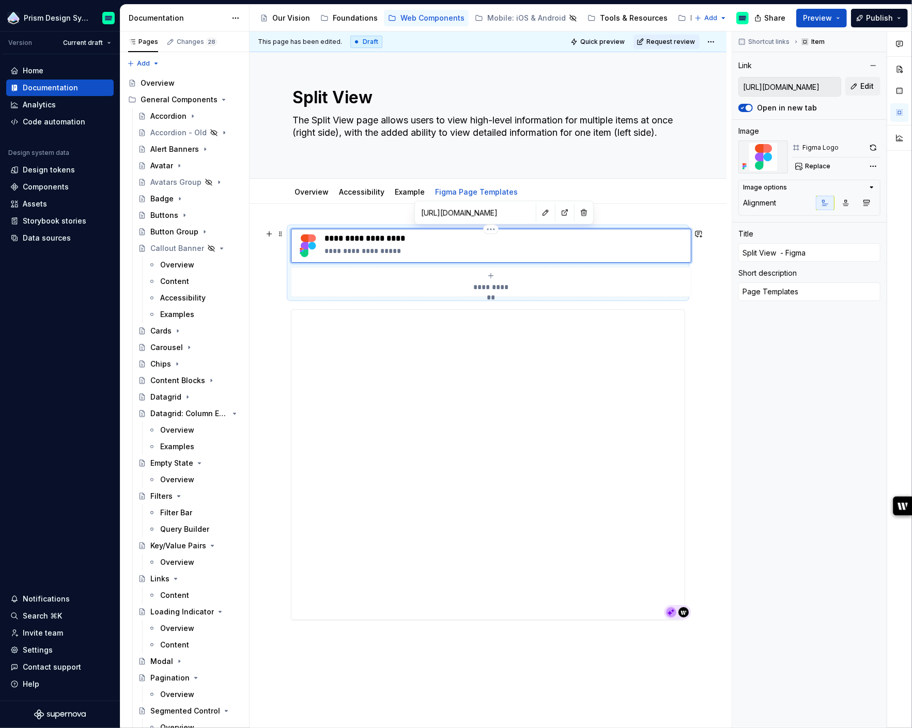
click at [383, 239] on p "**********" at bounding box center [505, 239] width 362 height 10
type input "Split View -"
type textarea "*"
type input "Split View -"
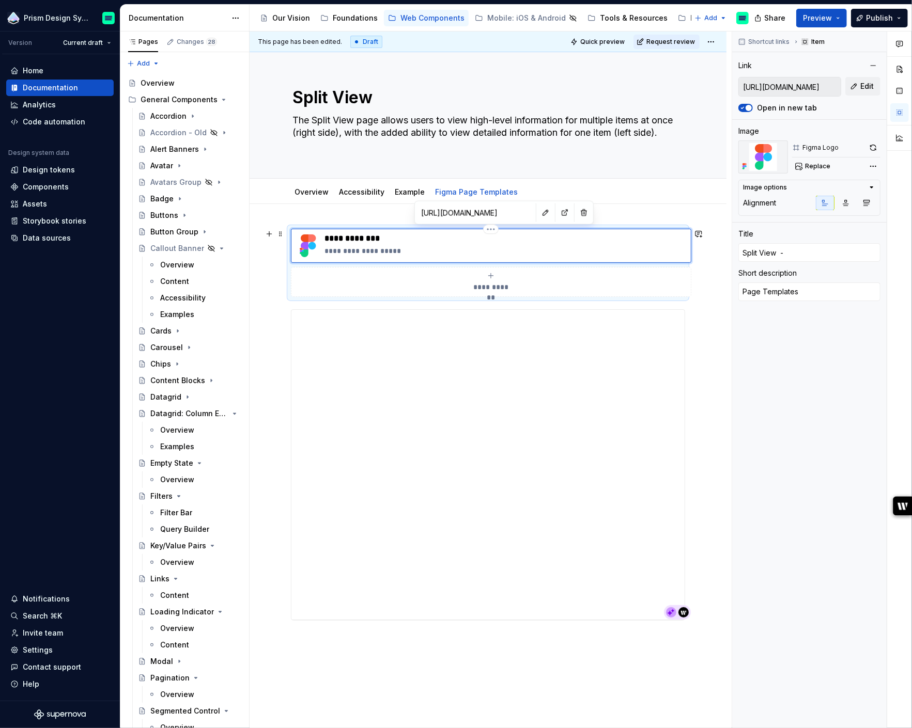
type textarea "*"
type input "Split View"
type textarea "*"
type input "Split View"
type textarea "*"
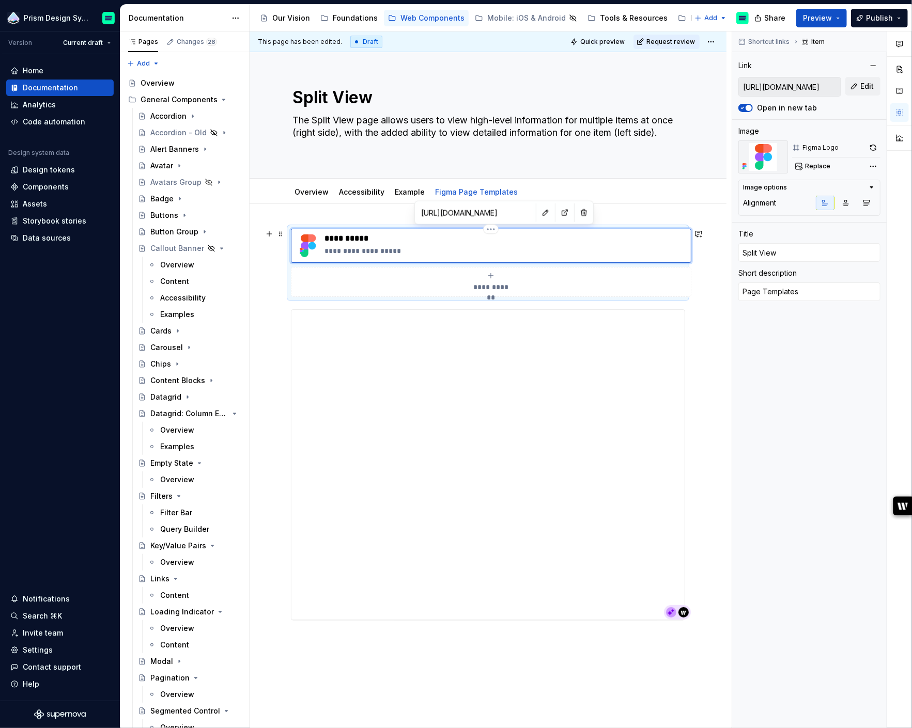
type input "Split View"
click at [614, 44] on span "Quick preview" at bounding box center [602, 42] width 44 height 8
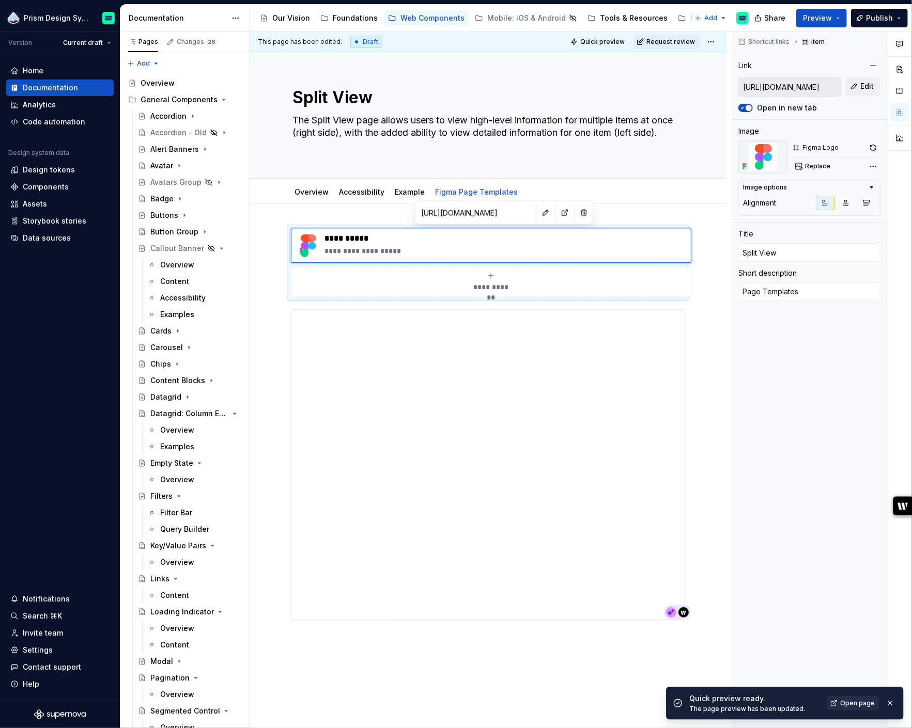
click at [844, 709] on link "Open page" at bounding box center [853, 703] width 52 height 14
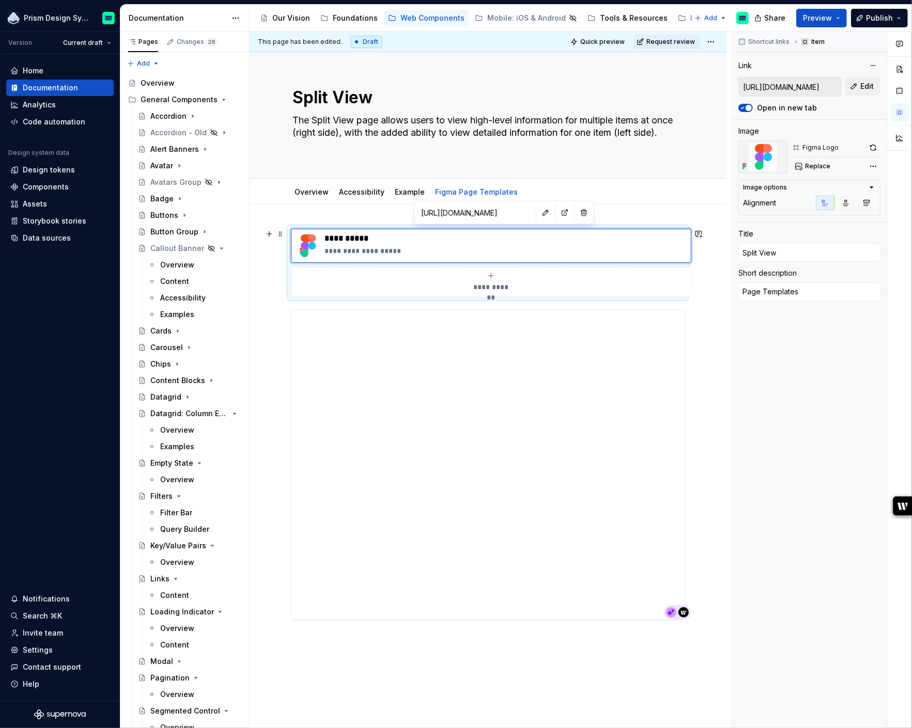
click at [254, 261] on div "**********" at bounding box center [488, 528] width 477 height 648
type textarea "*"
